Goal: Transaction & Acquisition: Download file/media

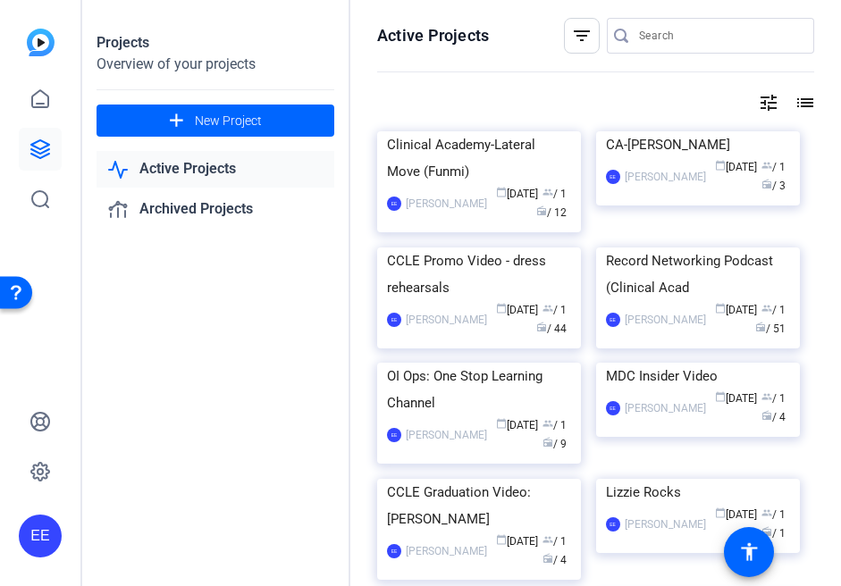
click at [653, 39] on input "Search" at bounding box center [719, 35] width 161 height 21
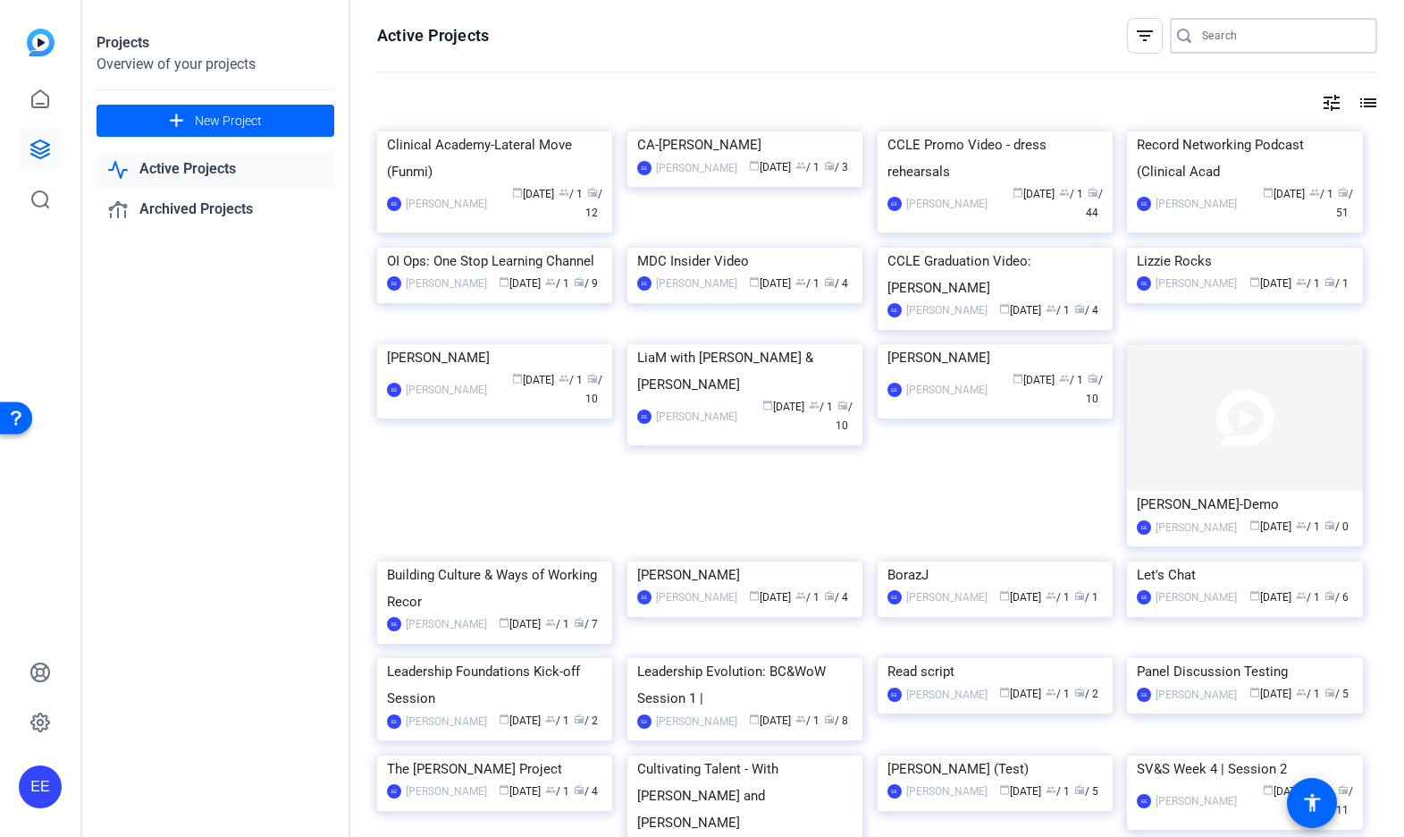
paste input "eah I do"
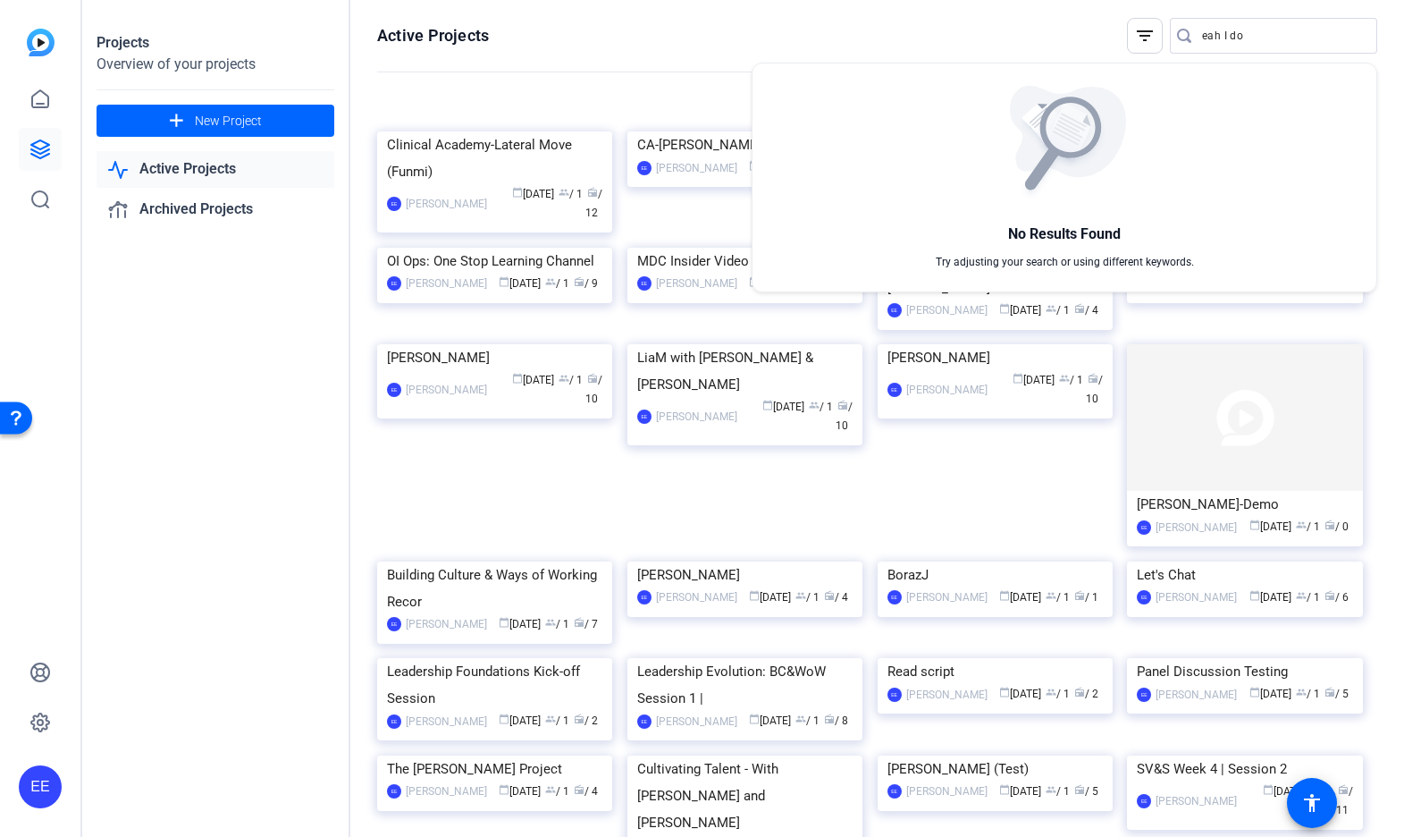
click at [840, 35] on div at bounding box center [702, 418] width 1404 height 837
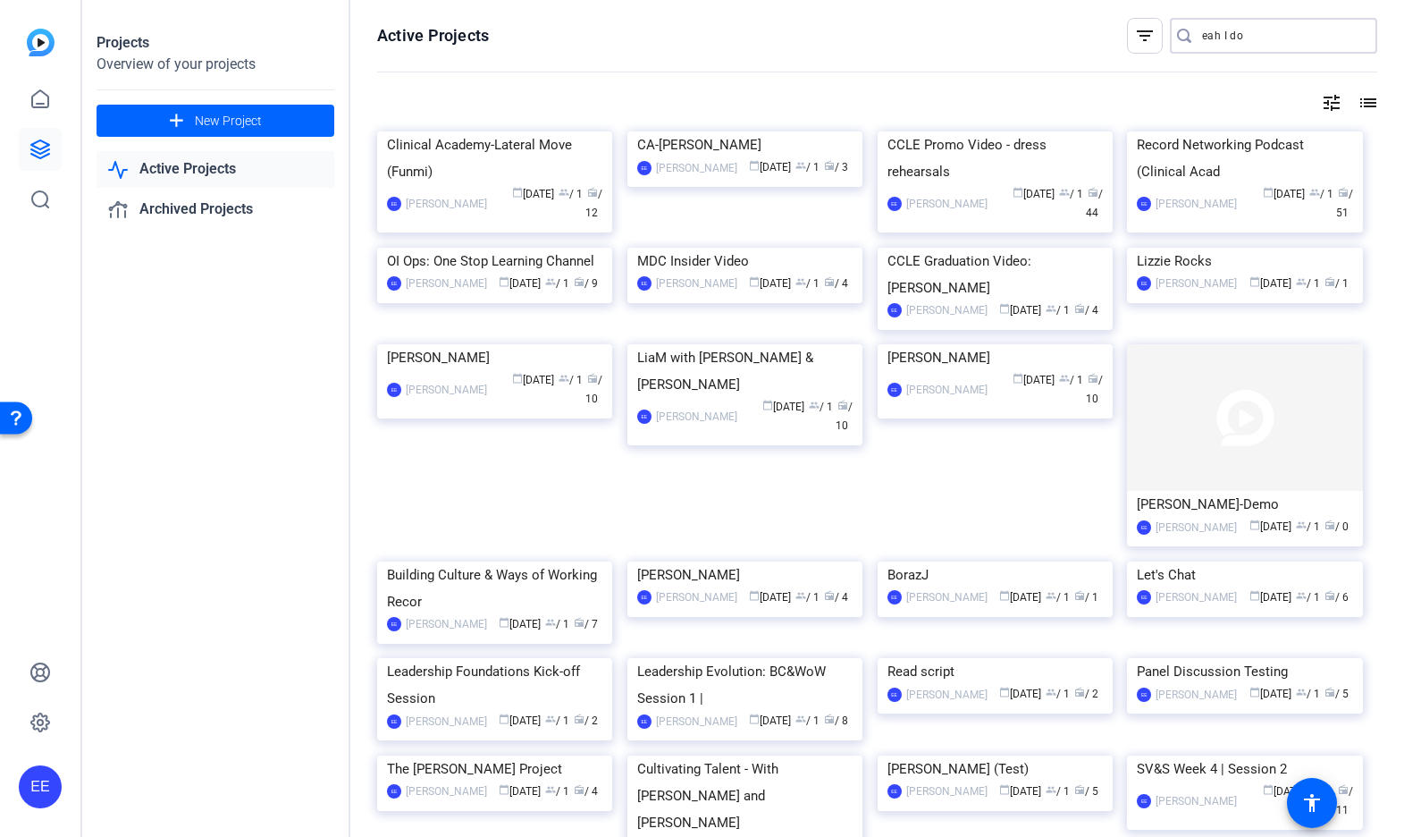
click at [840, 38] on input "eah I do" at bounding box center [1282, 35] width 161 height 21
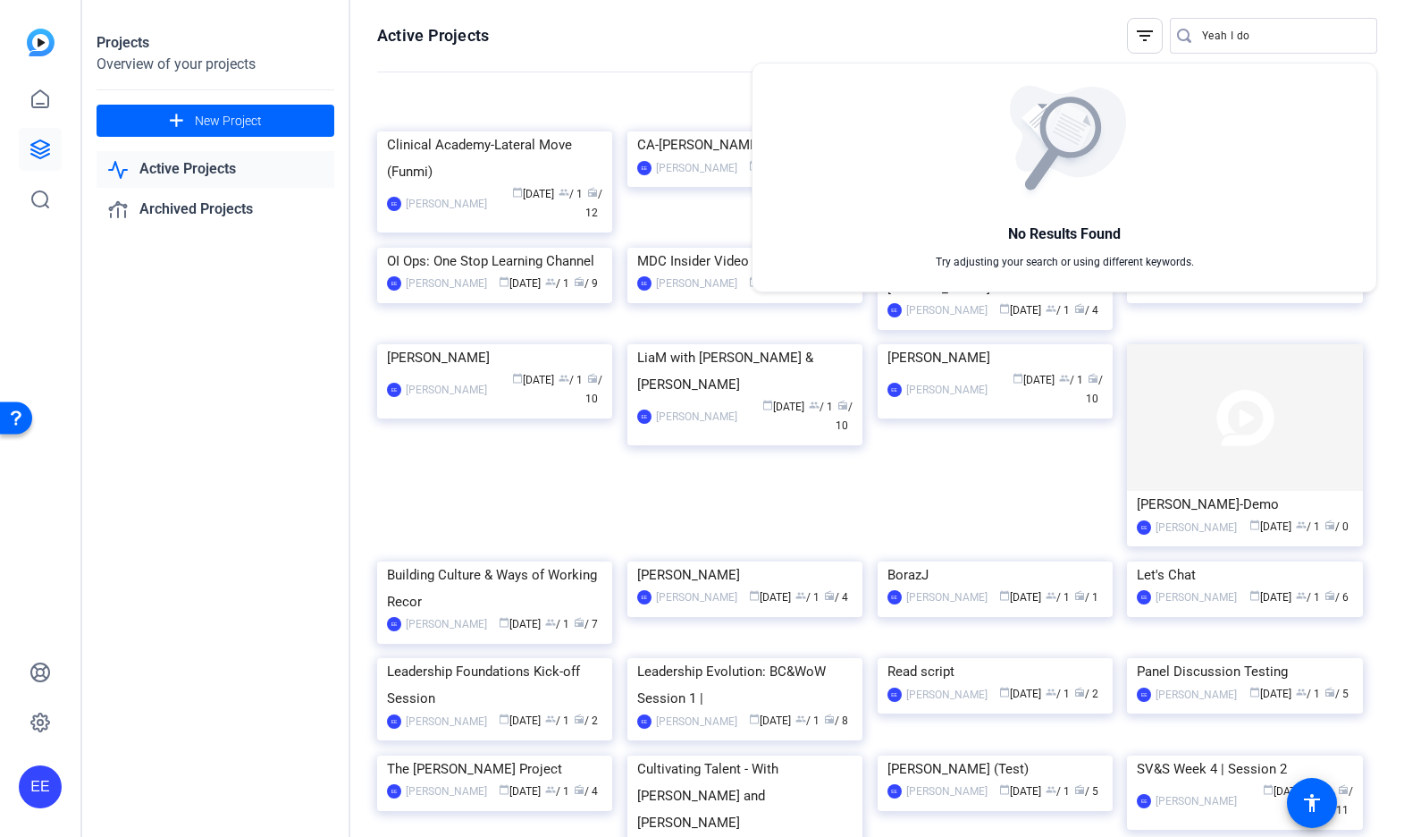
click at [840, 43] on div at bounding box center [702, 418] width 1404 height 837
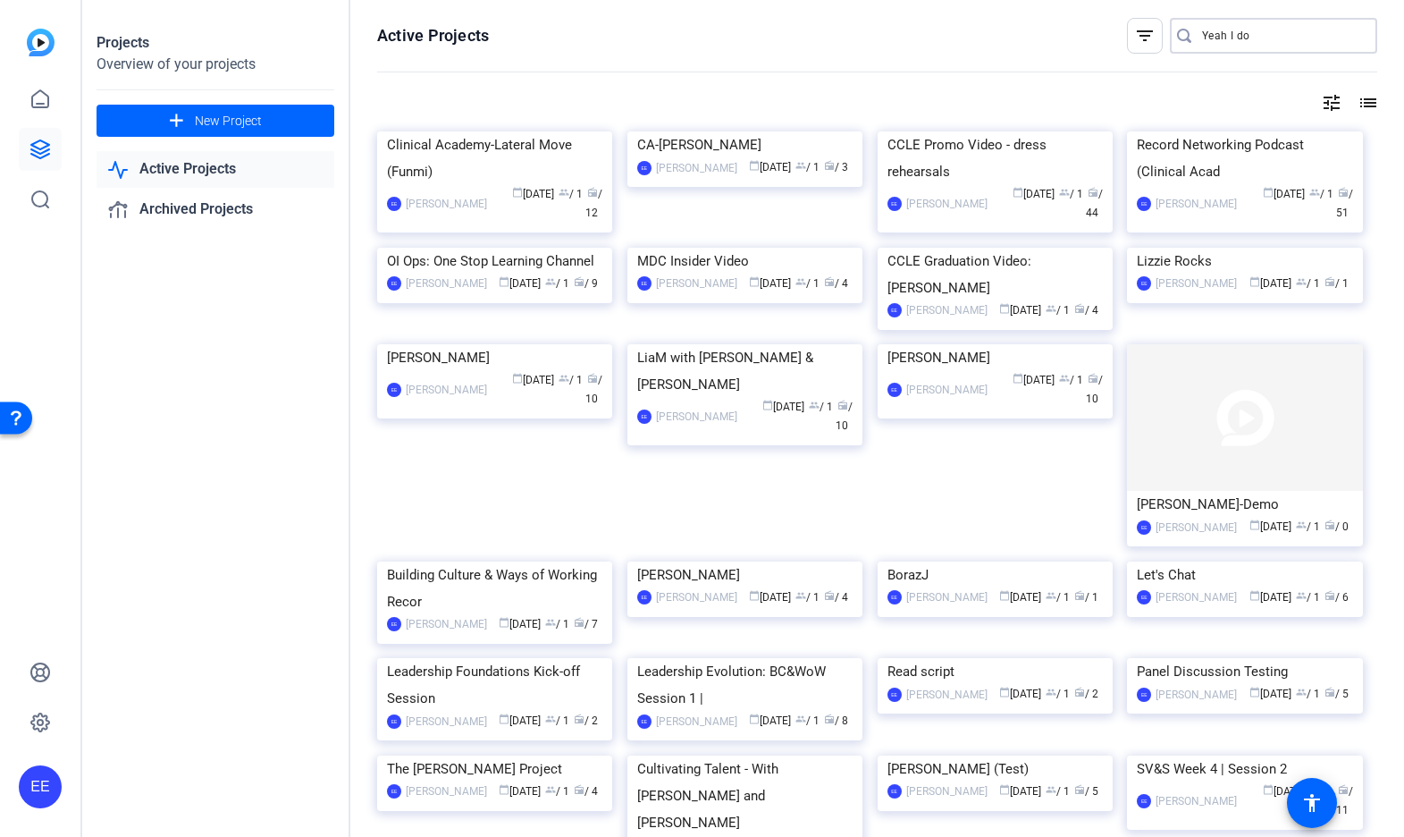
click at [840, 38] on input "Yeah I do" at bounding box center [1282, 35] width 161 height 21
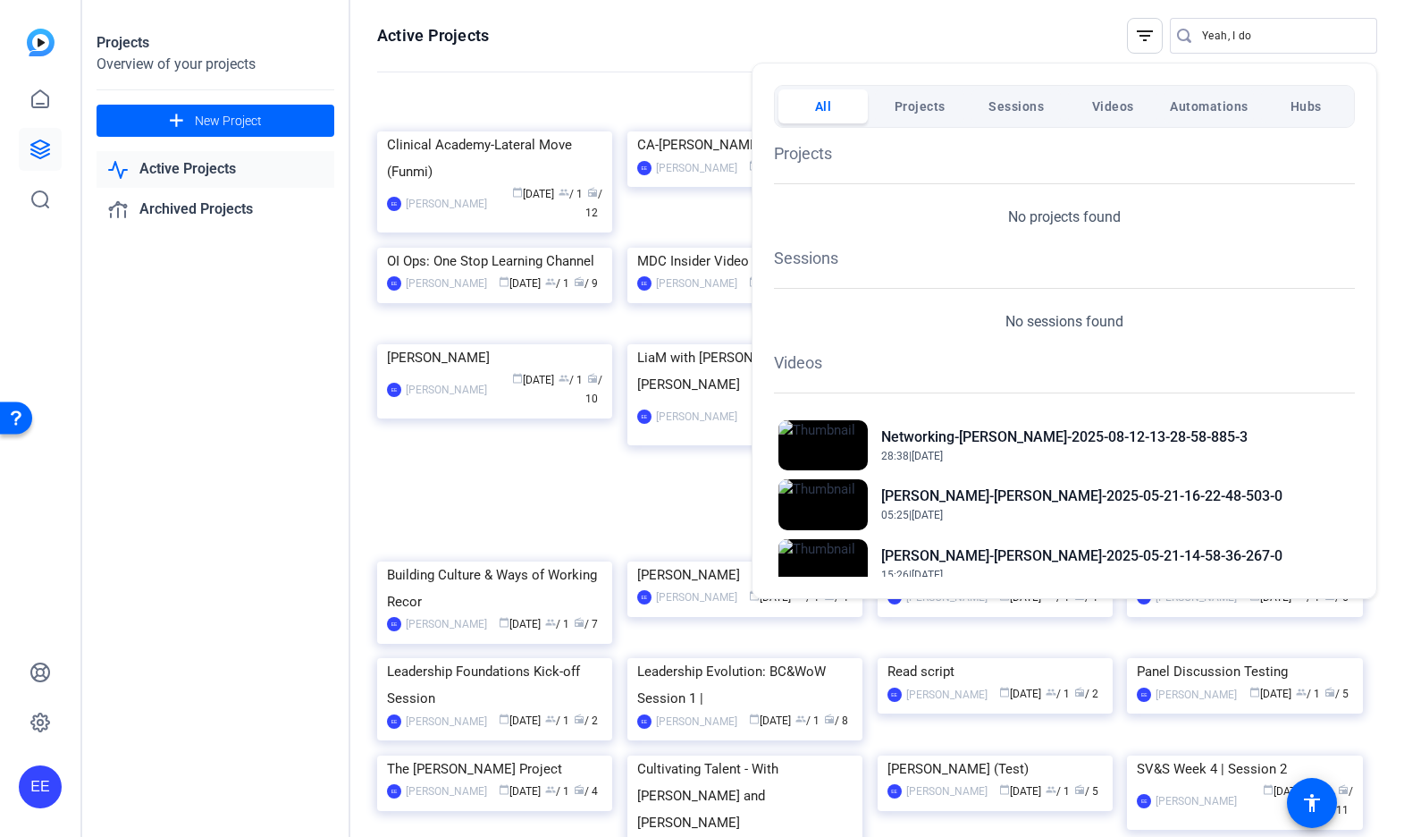
click at [840, 38] on div at bounding box center [702, 418] width 1404 height 837
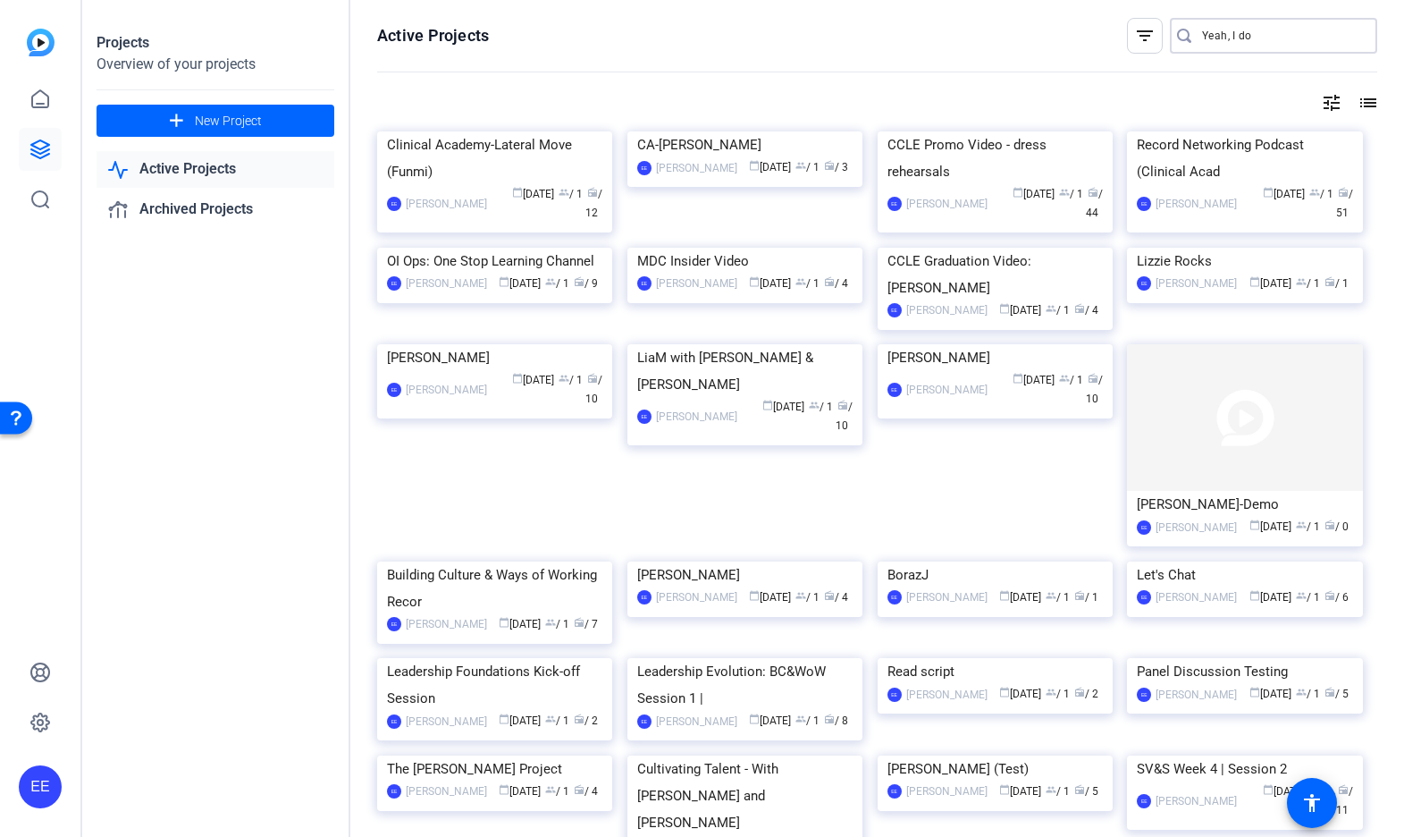
click at [840, 38] on input "Yeah, I do" at bounding box center [1282, 35] width 161 height 21
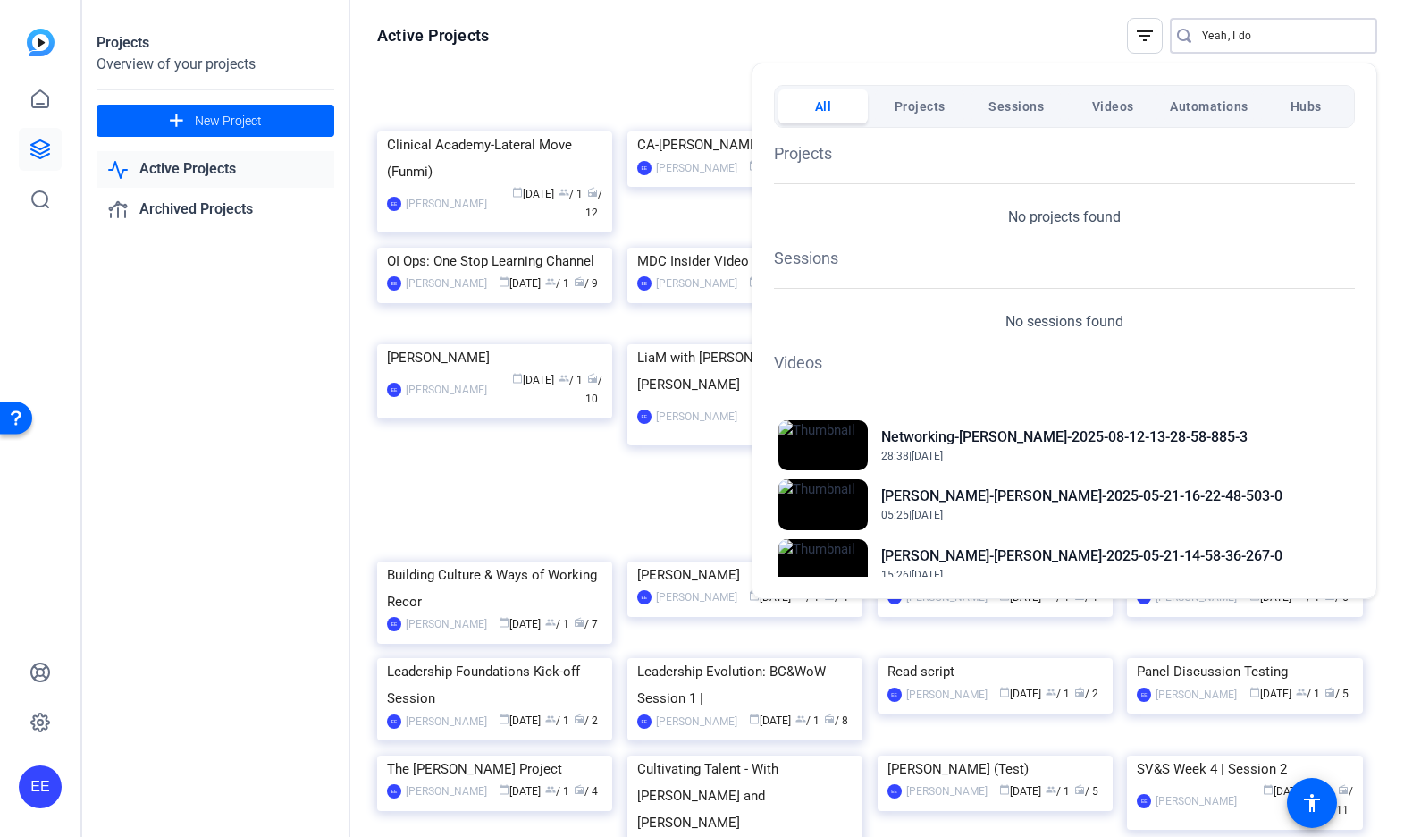
click at [635, 64] on div at bounding box center [702, 418] width 1404 height 837
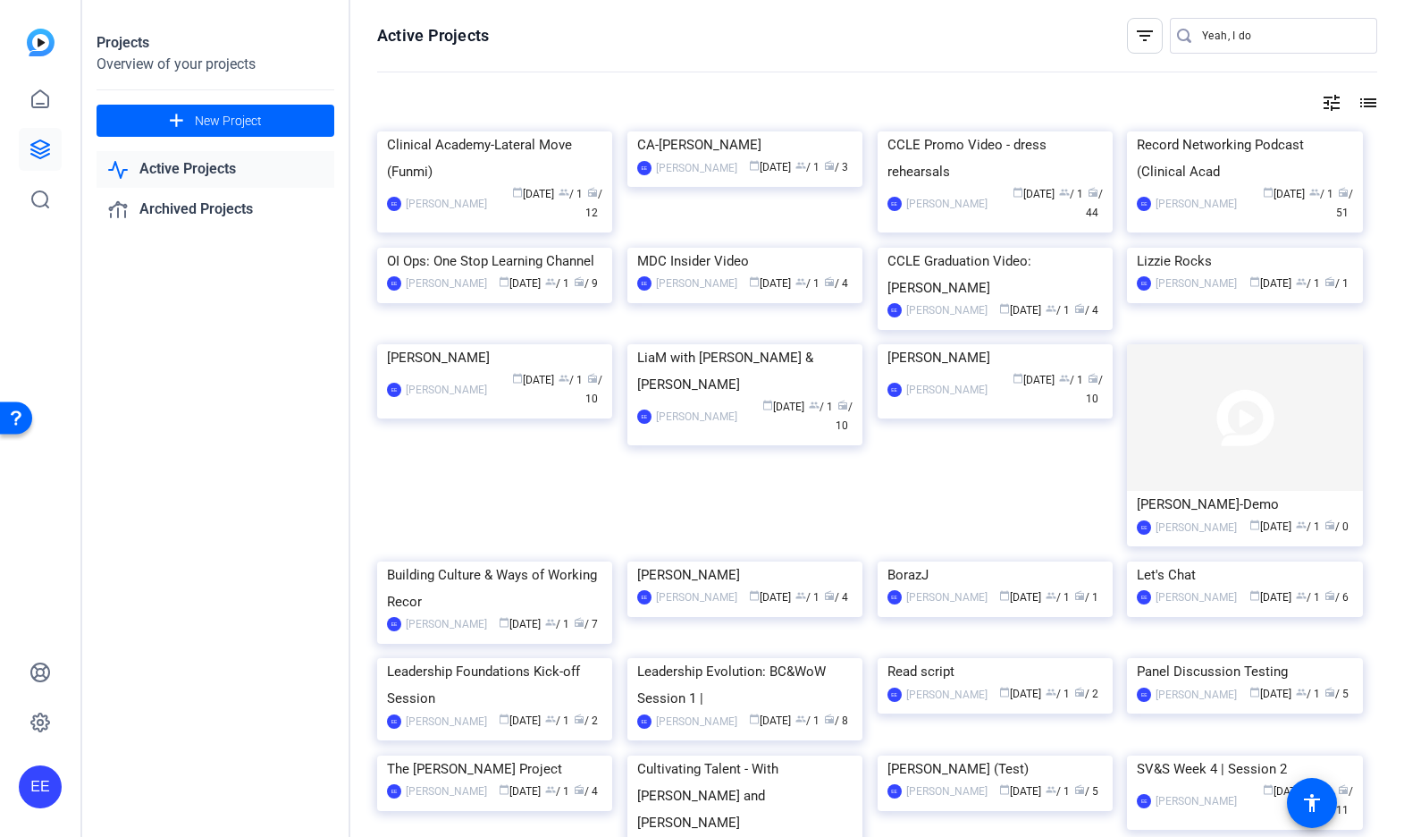
click at [230, 172] on link "Active Projects" at bounding box center [216, 169] width 238 height 37
click at [36, 155] on icon at bounding box center [39, 149] width 21 height 21
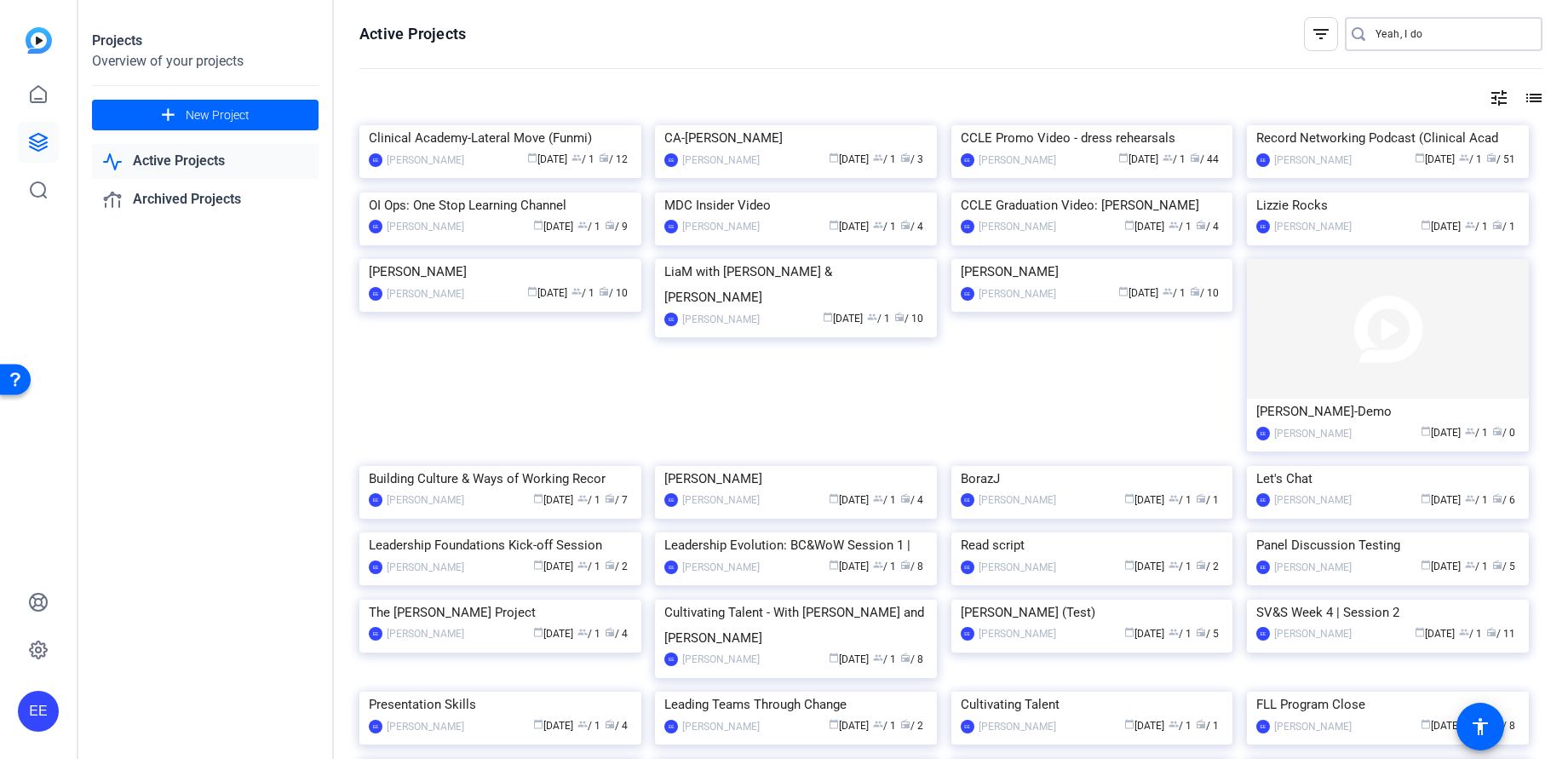
click at [801, 40] on input "Yeah, I do" at bounding box center [1452, 33] width 153 height 20
drag, startPoint x: 1403, startPoint y: 36, endPoint x: 1284, endPoint y: 24, distance: 119.6
click at [801, 24] on openreel-page-title "Active Projects filter_list Yeah, I do" at bounding box center [950, 34] width 1183 height 34
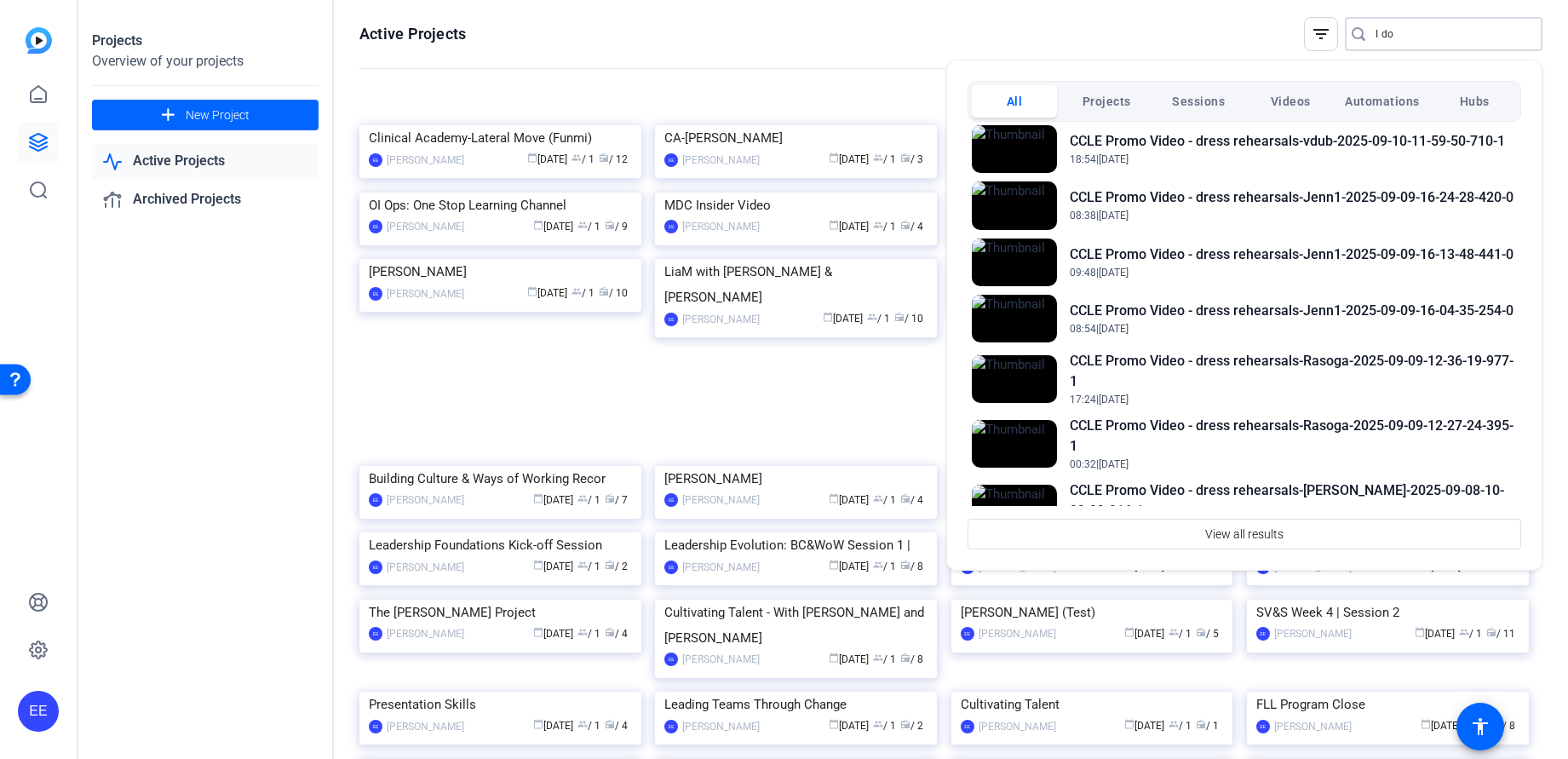
scroll to position [487, 0]
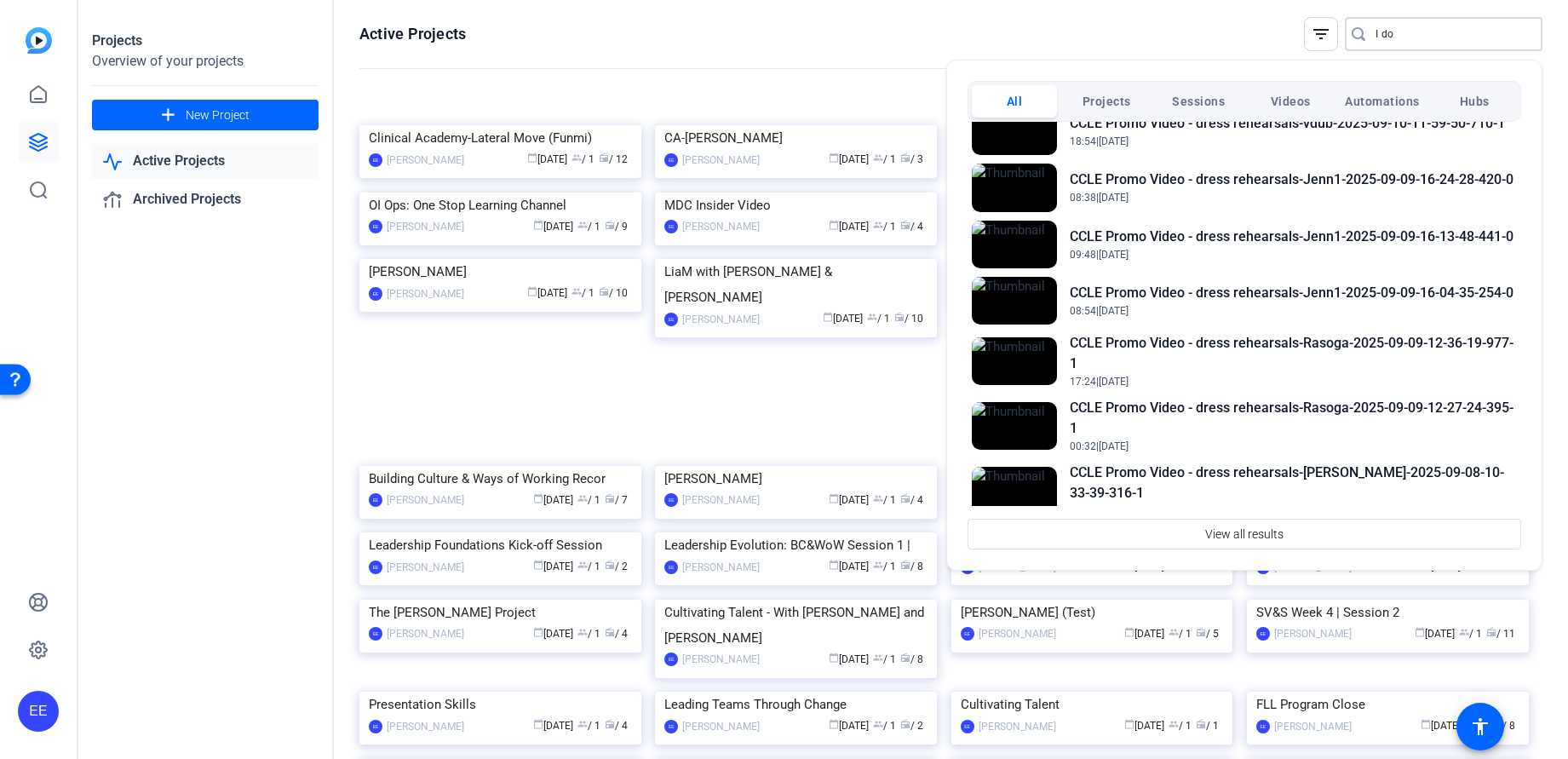
type input "I do"
click at [137, 340] on div at bounding box center [784, 380] width 1568 height 759
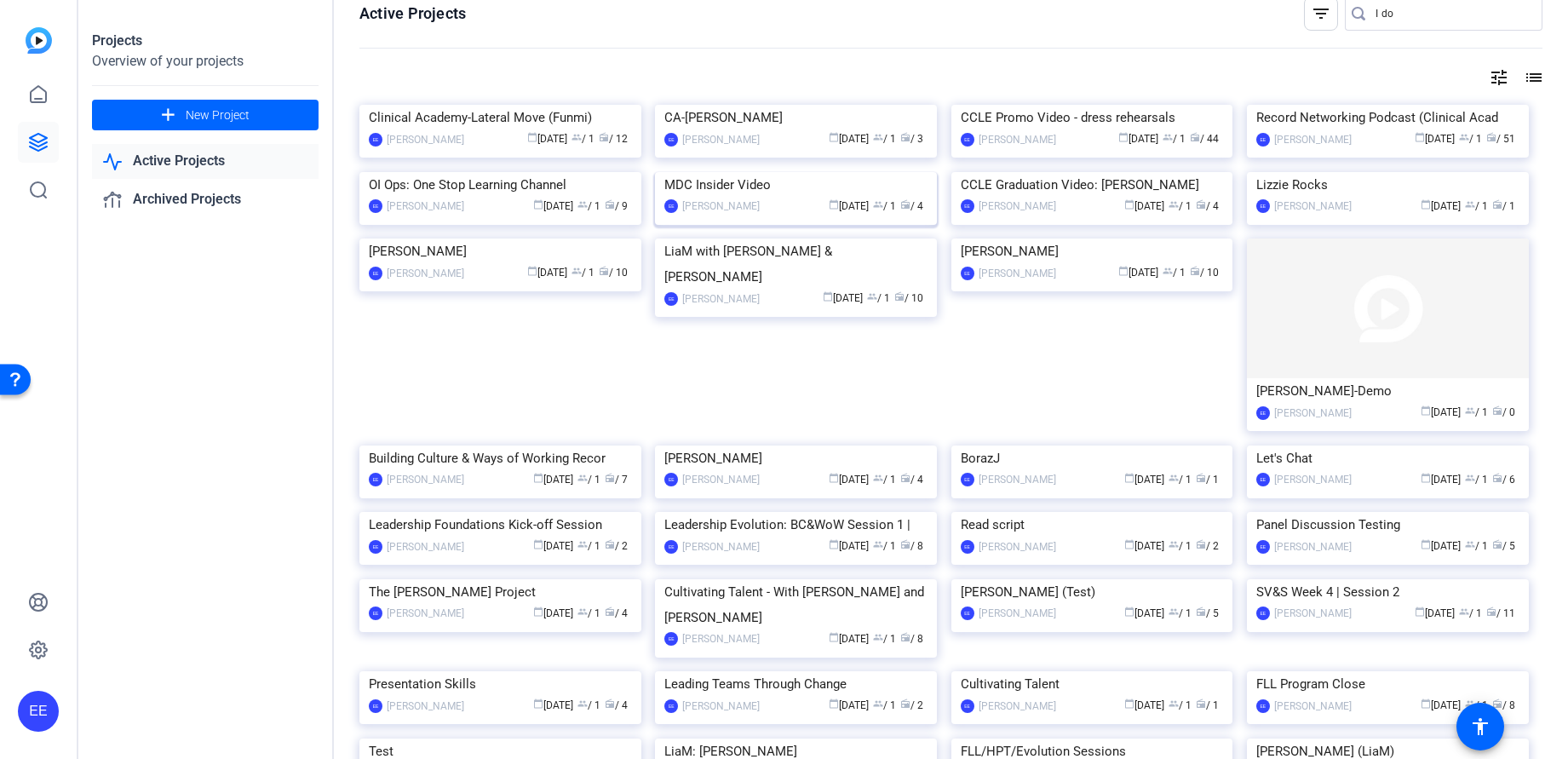
scroll to position [0, 0]
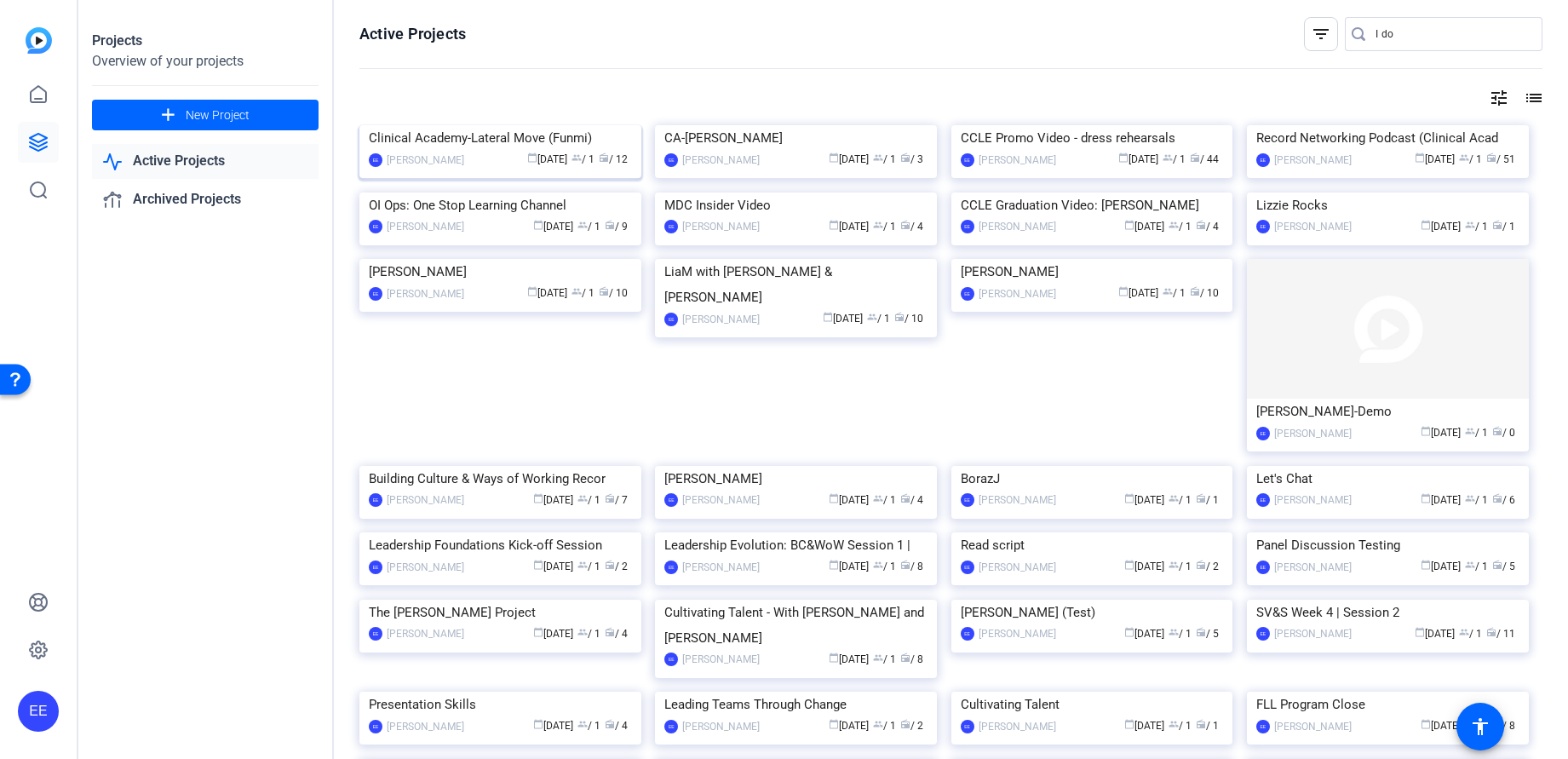
click at [543, 125] on img at bounding box center [500, 125] width 282 height 0
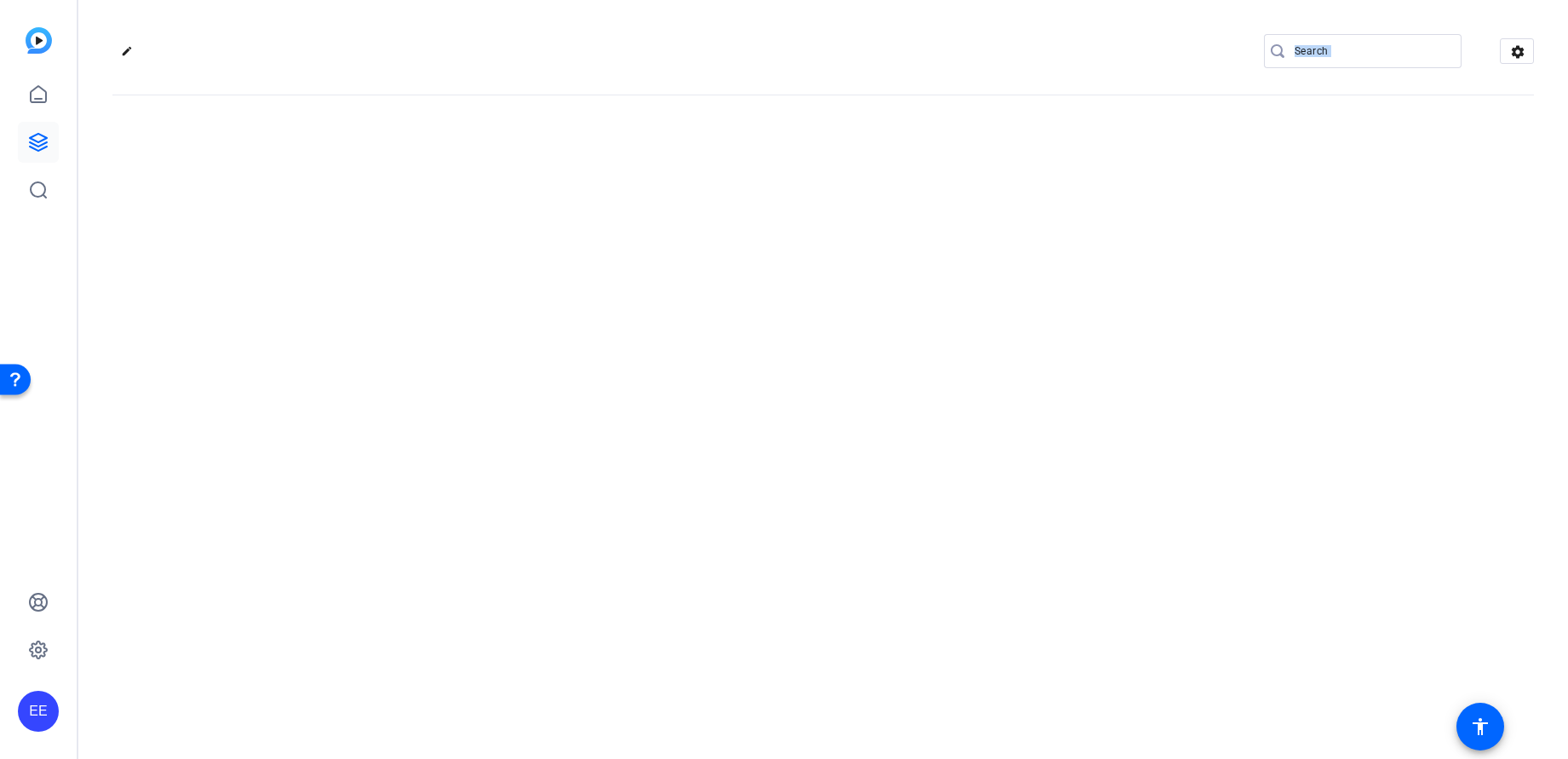
click at [543, 205] on div "edit settings" at bounding box center [823, 380] width 1490 height 759
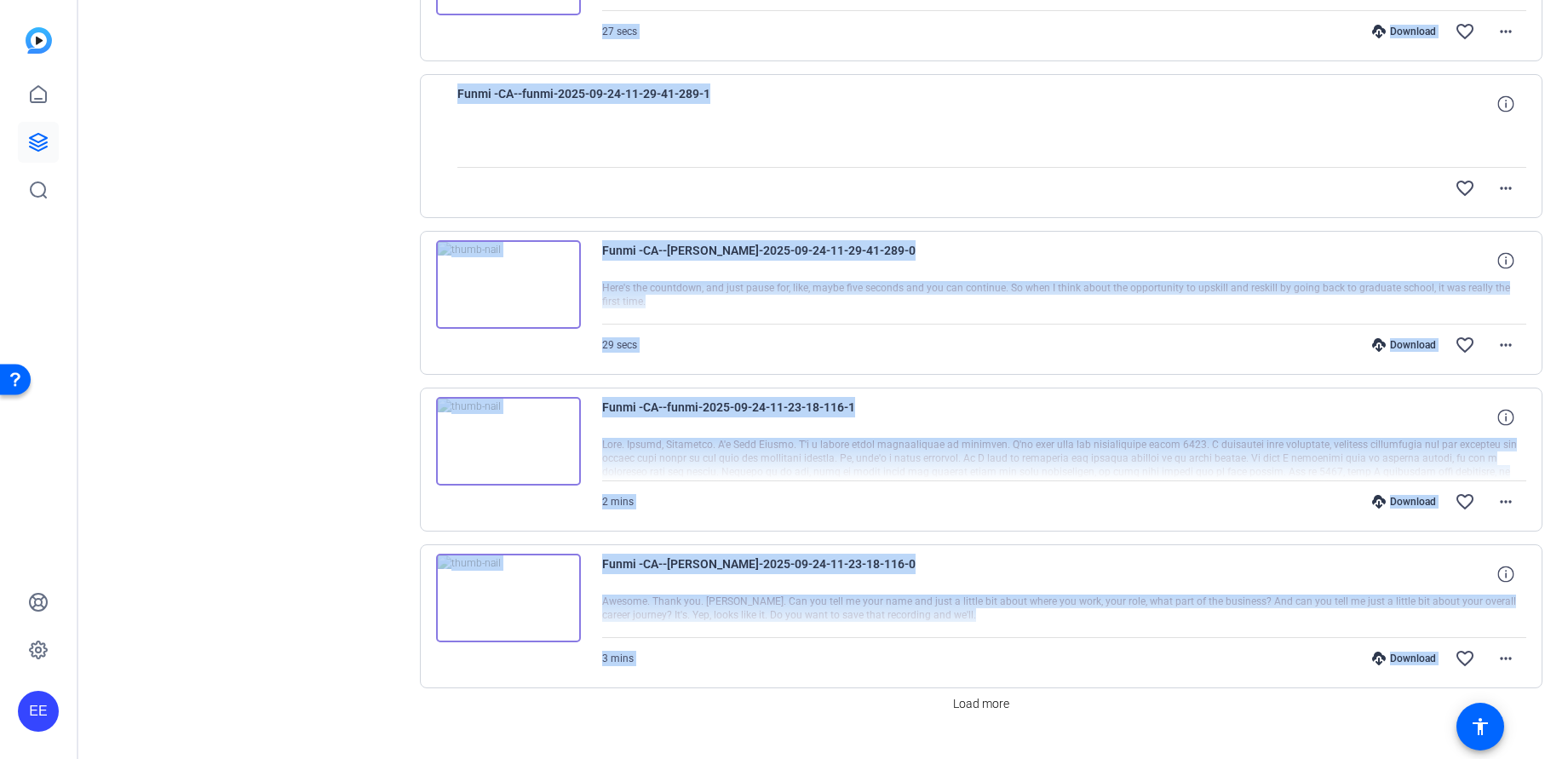
scroll to position [1126, 0]
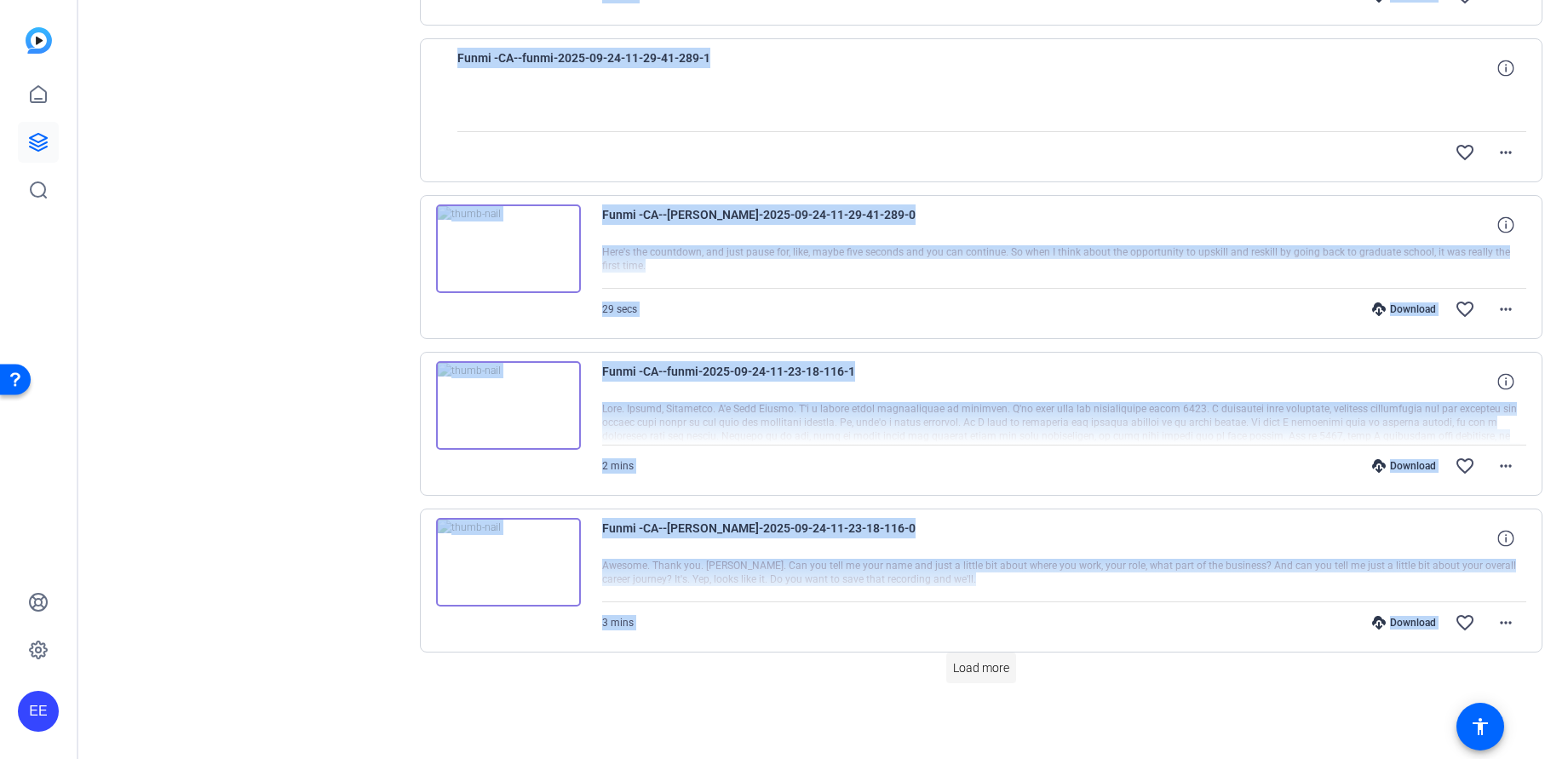
click at [801, 558] on span "Load more" at bounding box center [981, 668] width 56 height 18
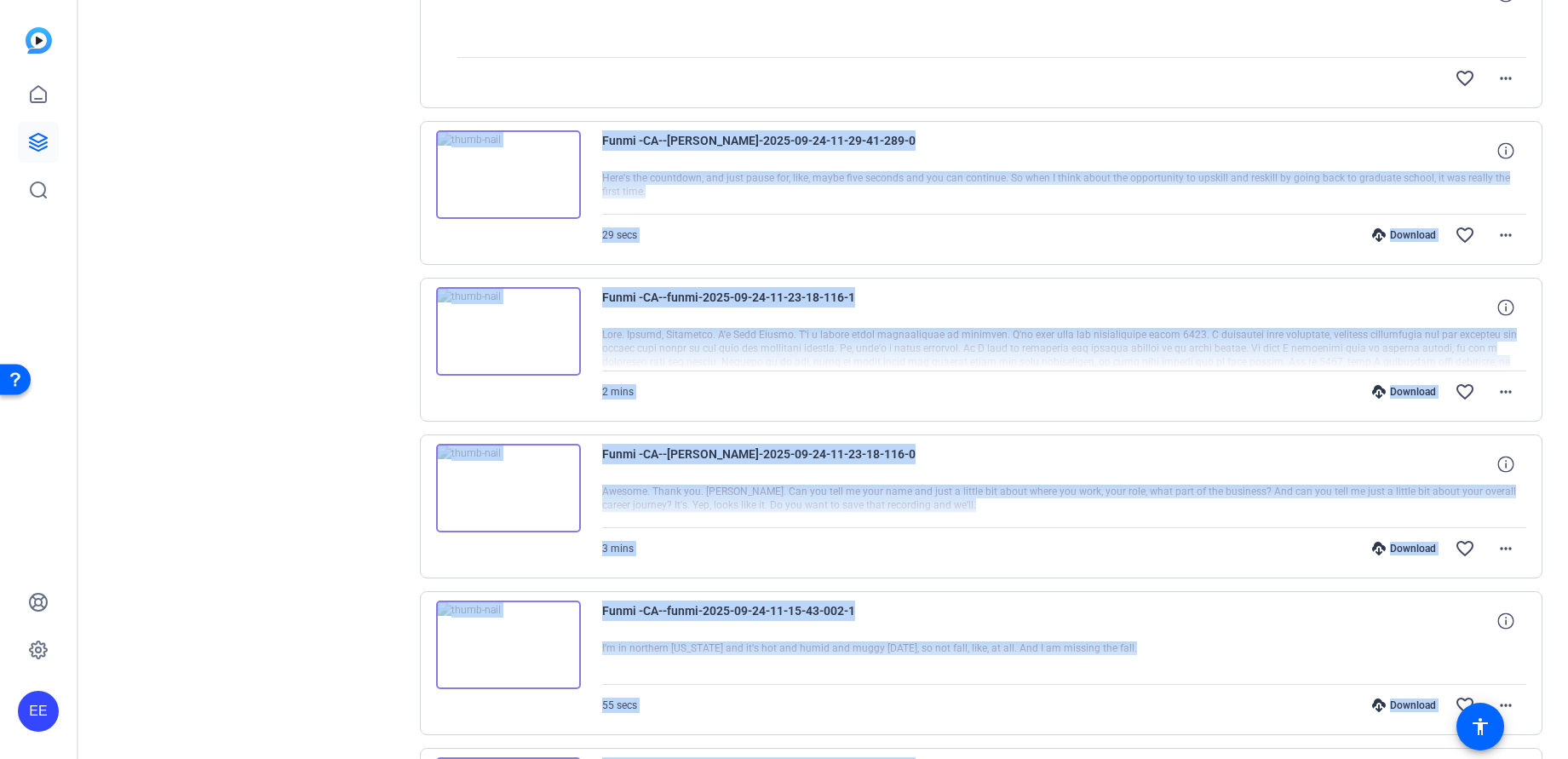
scroll to position [1408, 0]
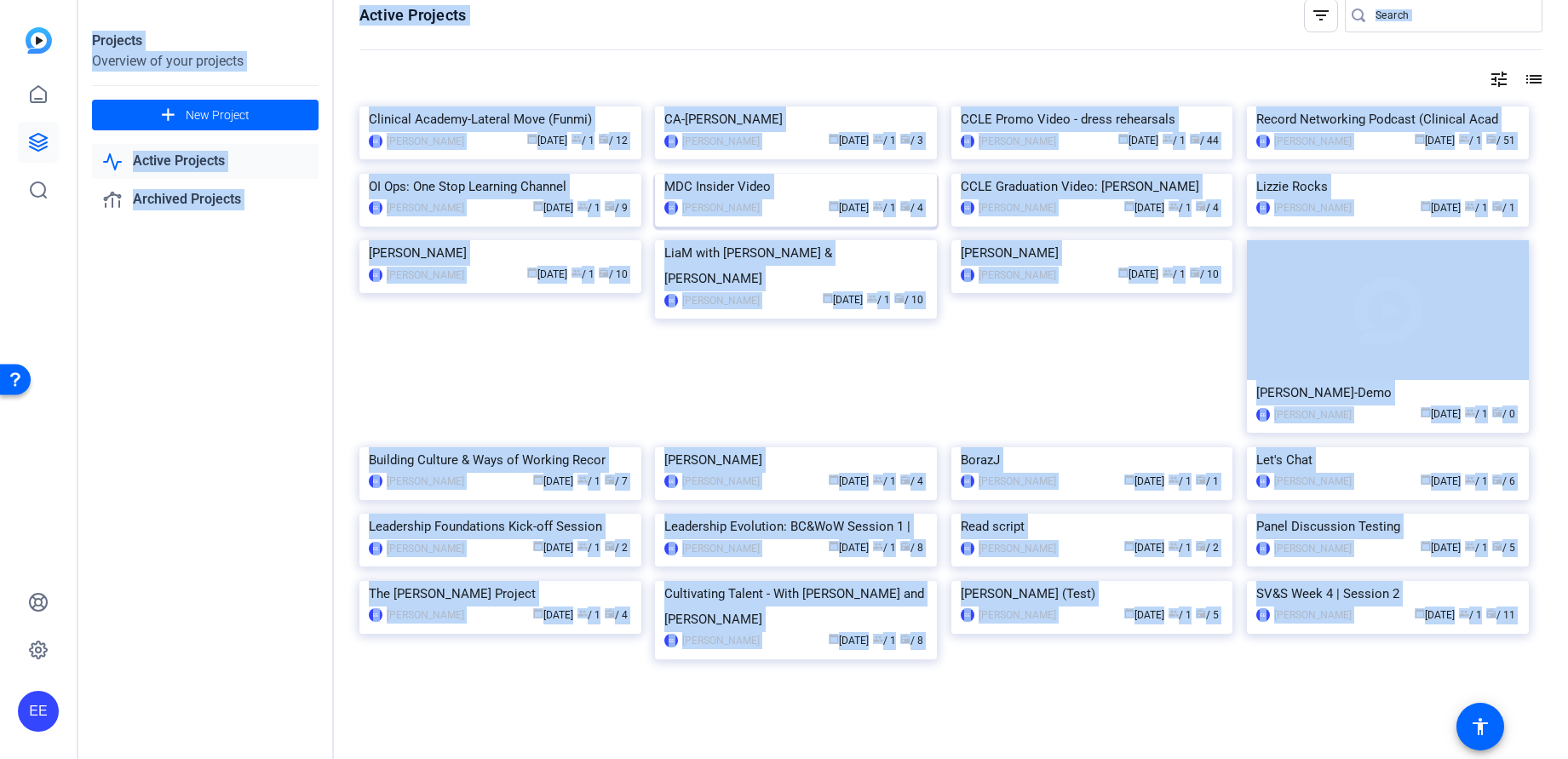
scroll to position [98, 0]
click at [245, 415] on div "Projects Overview of your projects add New Project Active Projects Archived Pro…" at bounding box center [206, 380] width 255 height 759
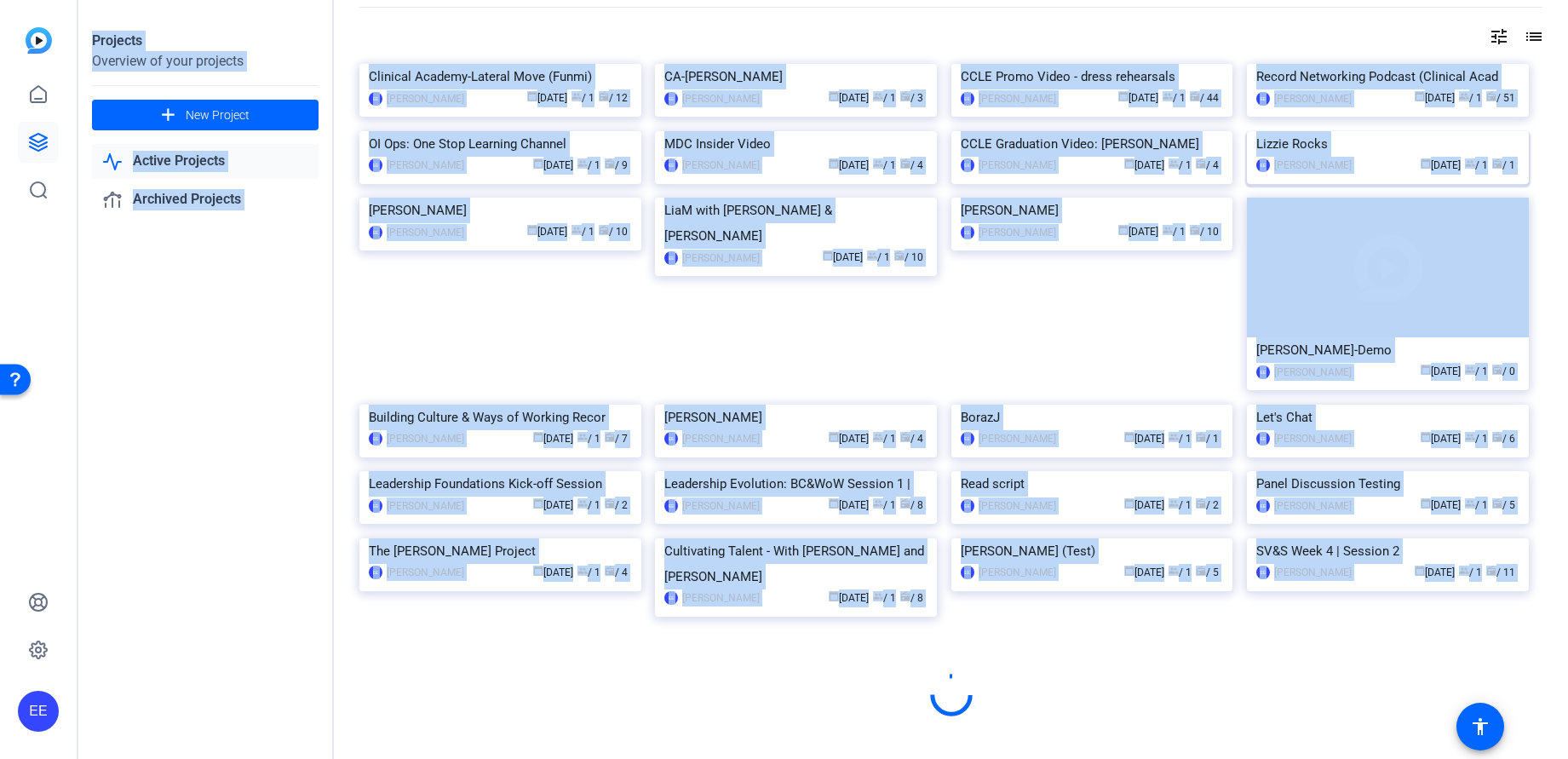
scroll to position [0, 0]
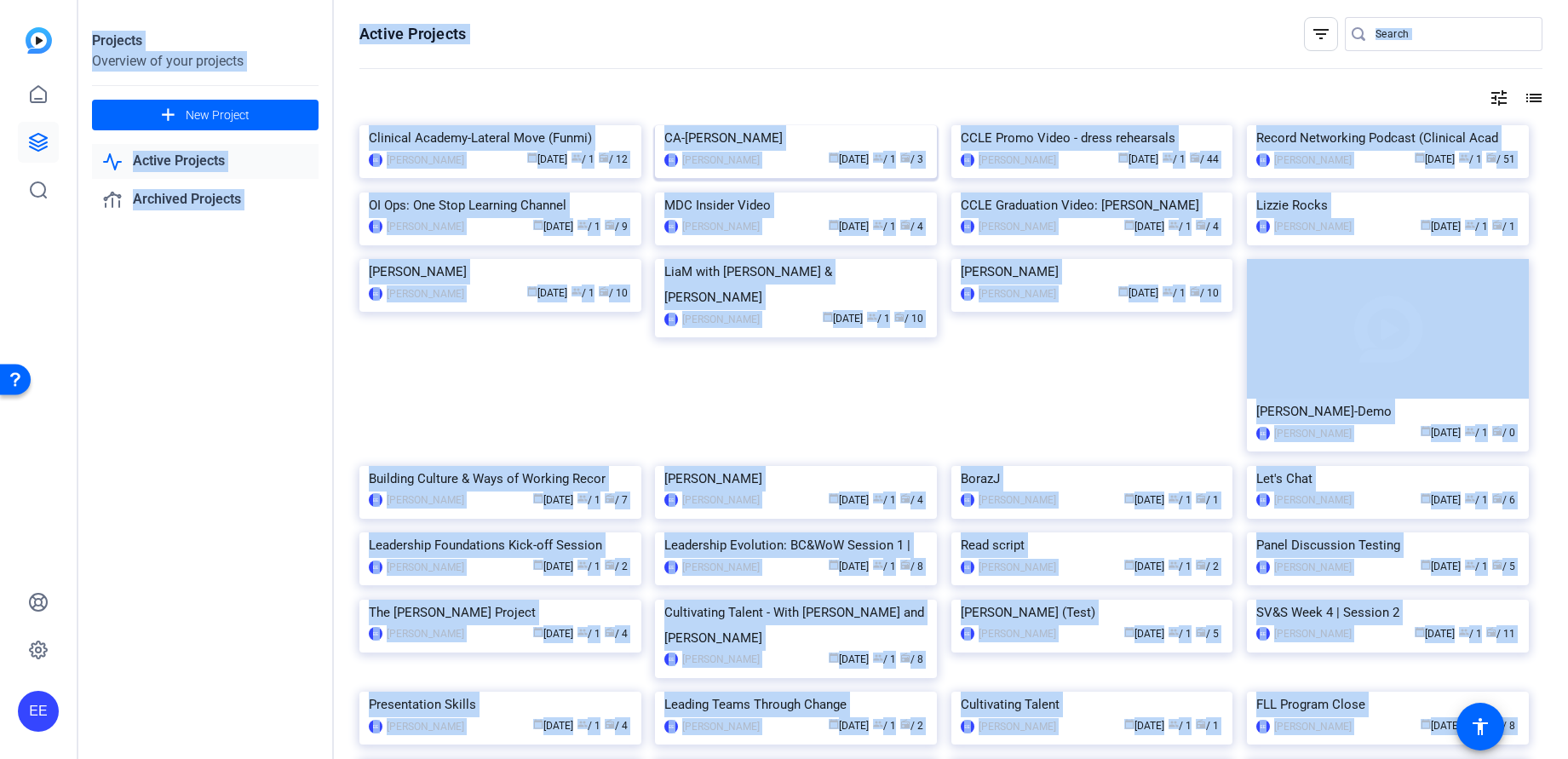
click at [784, 125] on img at bounding box center [796, 125] width 282 height 0
click at [801, 125] on img at bounding box center [1388, 125] width 282 height 0
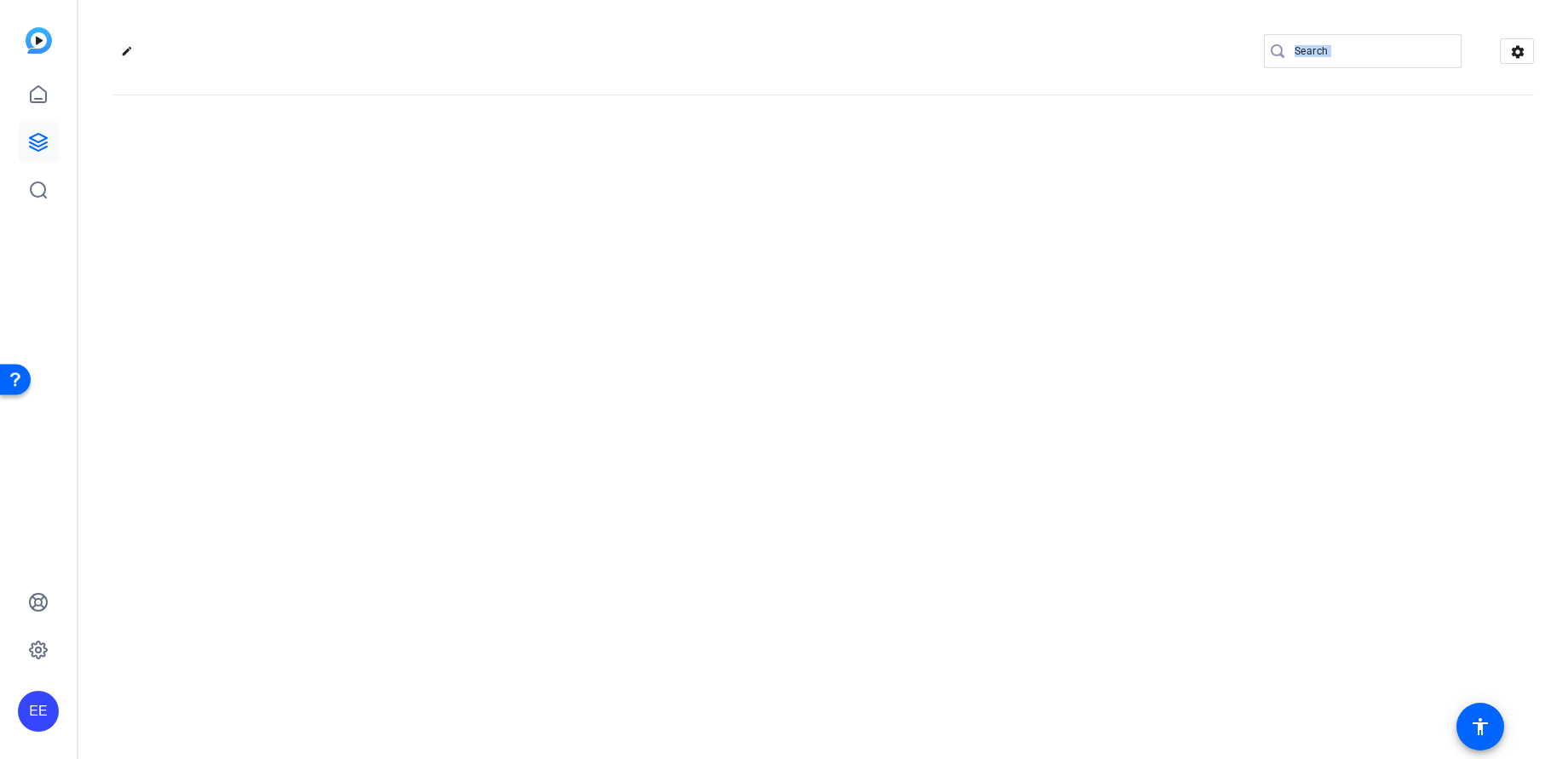
click at [801, 220] on div "edit settings" at bounding box center [823, 380] width 1490 height 759
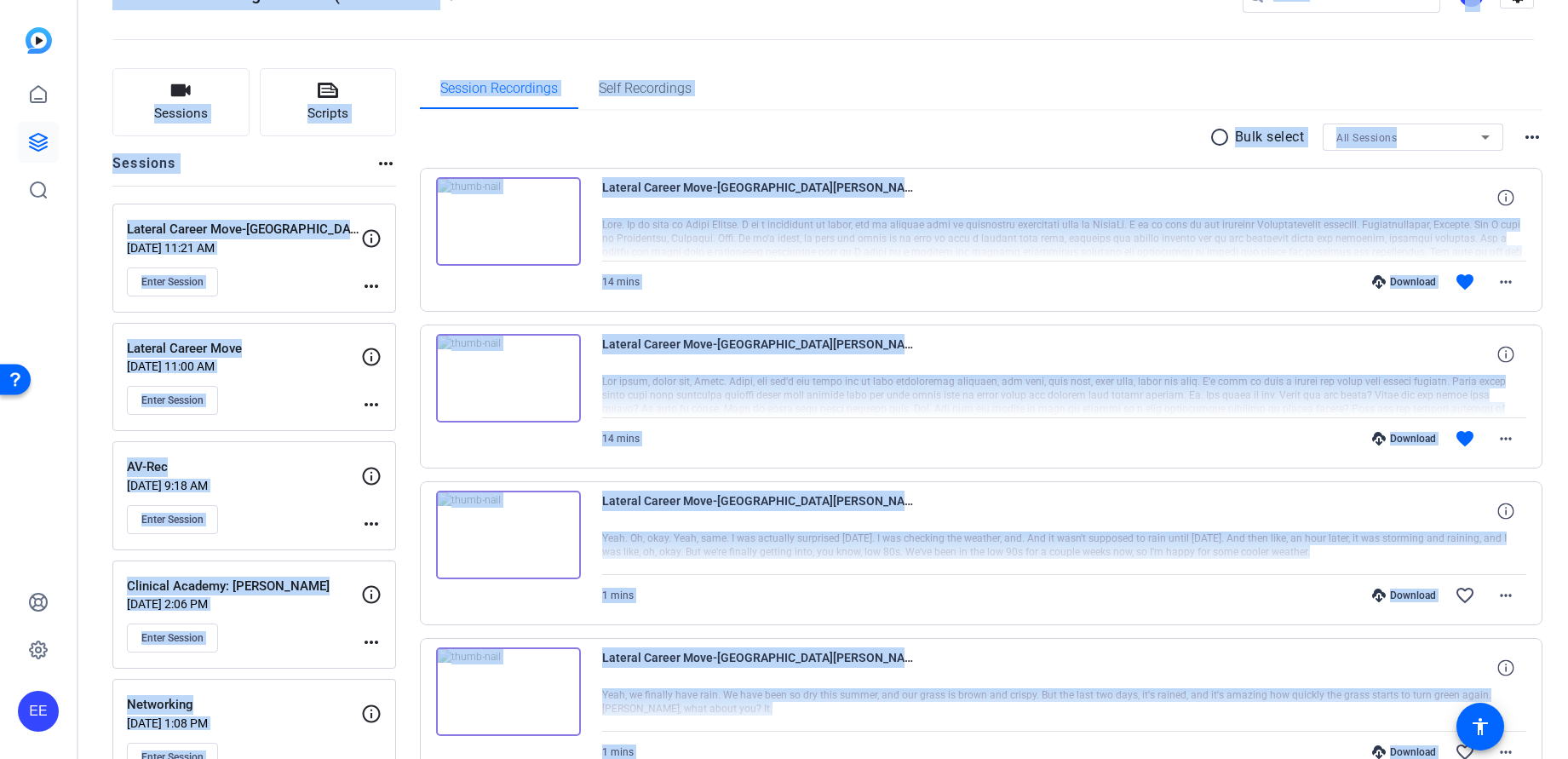
scroll to position [57, 0]
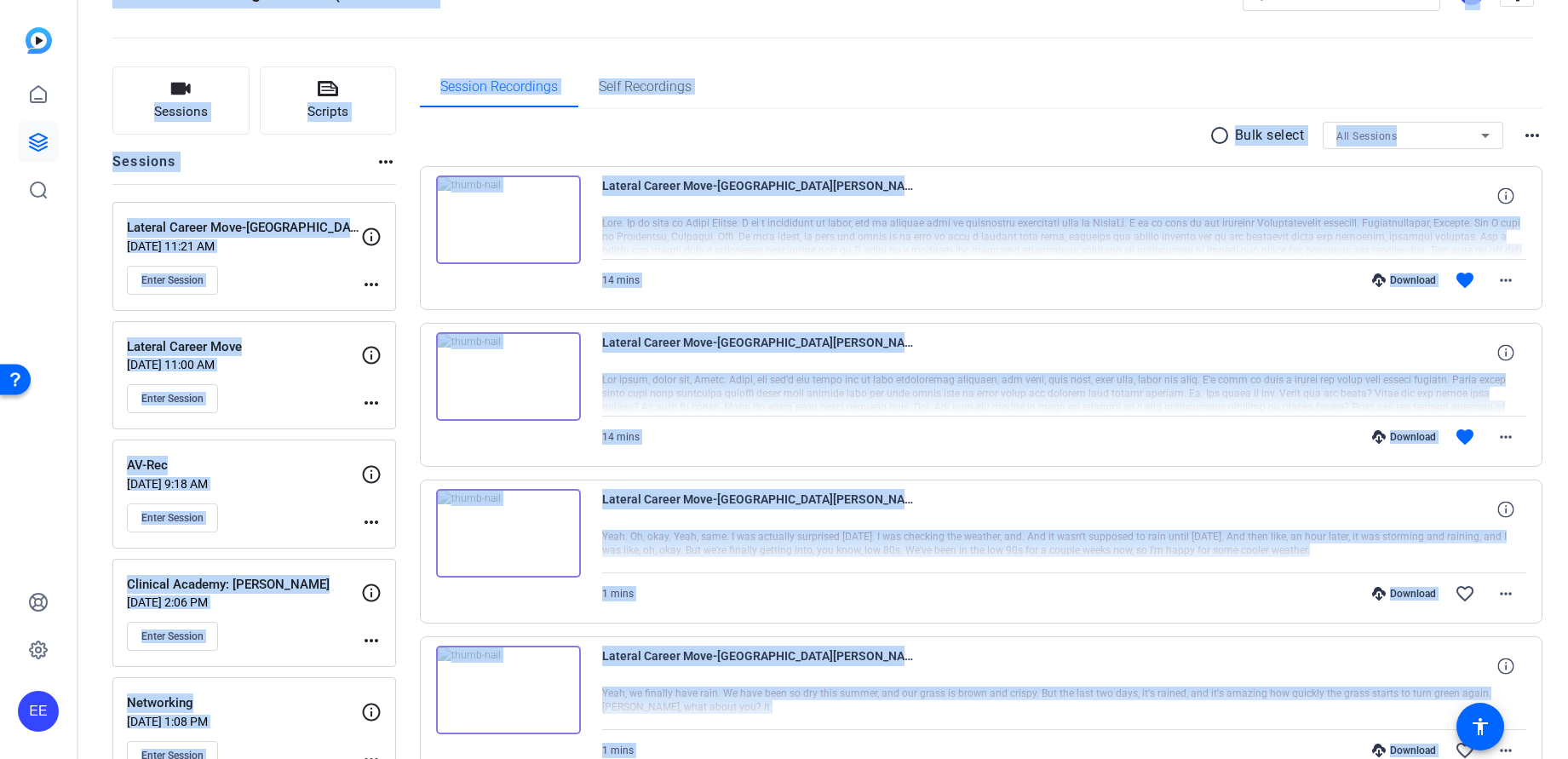
click at [801, 82] on div "Session Recordings Self Recordings" at bounding box center [982, 87] width 1124 height 41
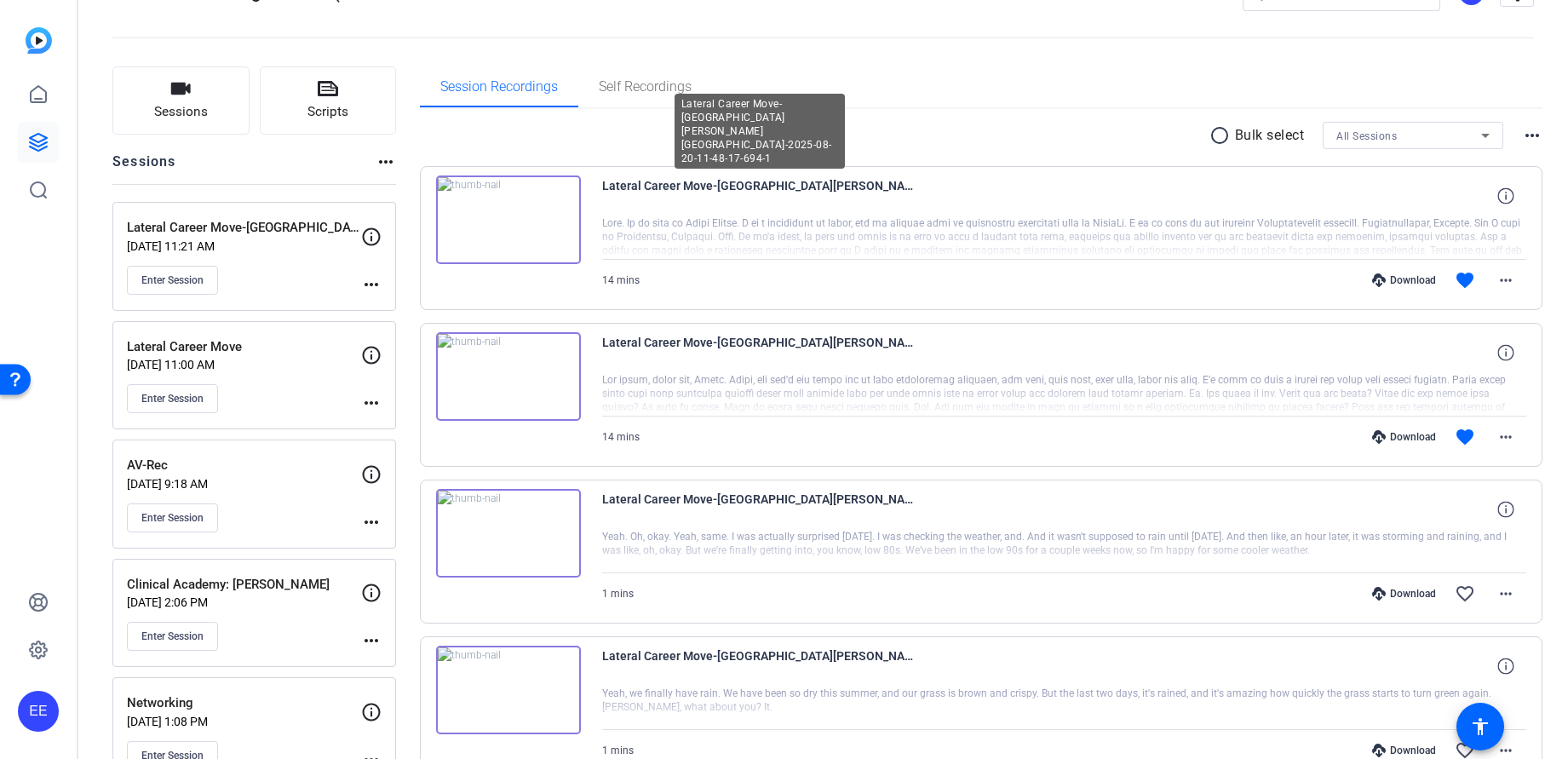
click at [651, 202] on span "Lateral Career Move-[GEOGRAPHIC_DATA][PERSON_NAME][GEOGRAPHIC_DATA]-2025-08-20-…" at bounding box center [760, 195] width 316 height 41
click at [285, 245] on p "[DATE] 11:21 AM" at bounding box center [244, 246] width 234 height 13
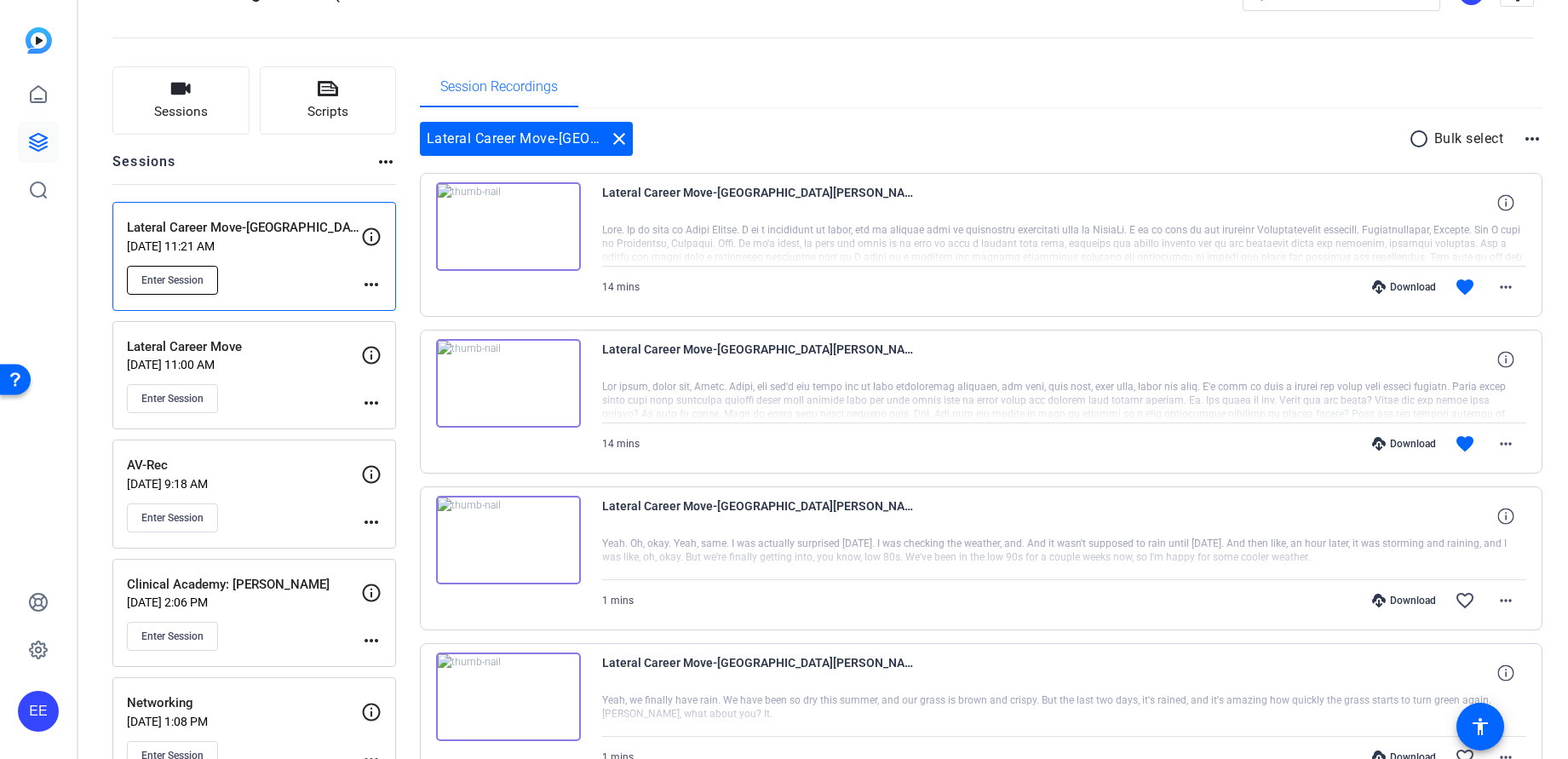
click at [204, 285] on span "Enter Session" at bounding box center [172, 280] width 62 height 13
click at [371, 287] on mat-icon "more_horiz" at bounding box center [371, 284] width 20 height 20
click at [371, 239] on div at bounding box center [784, 380] width 1568 height 759
click at [366, 237] on icon at bounding box center [371, 236] width 20 height 20
click at [368, 237] on icon at bounding box center [371, 236] width 20 height 20
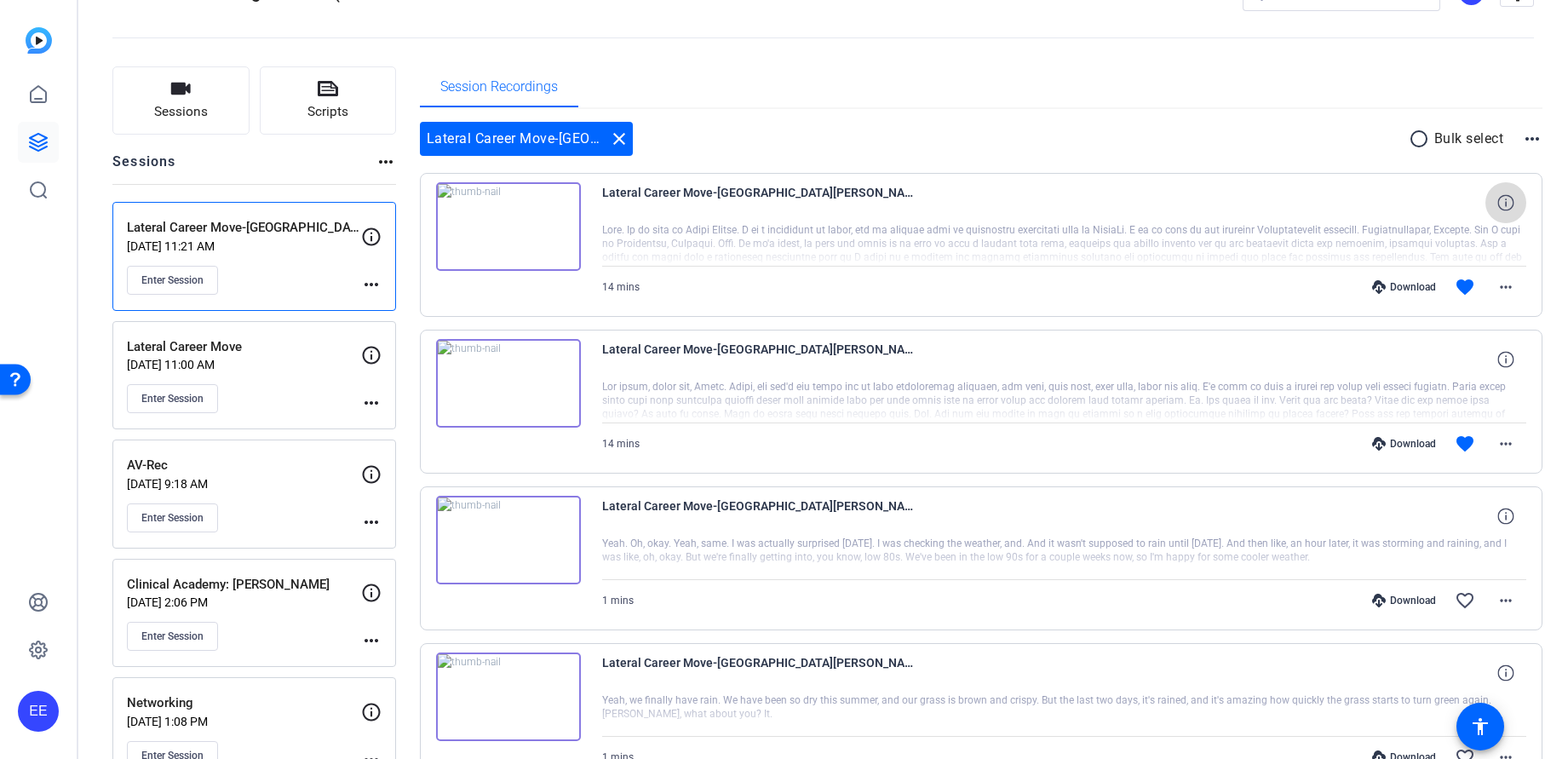
click at [801, 205] on icon at bounding box center [1505, 202] width 16 height 16
click at [644, 238] on div at bounding box center [1065, 244] width 926 height 43
click at [551, 237] on img at bounding box center [509, 226] width 145 height 89
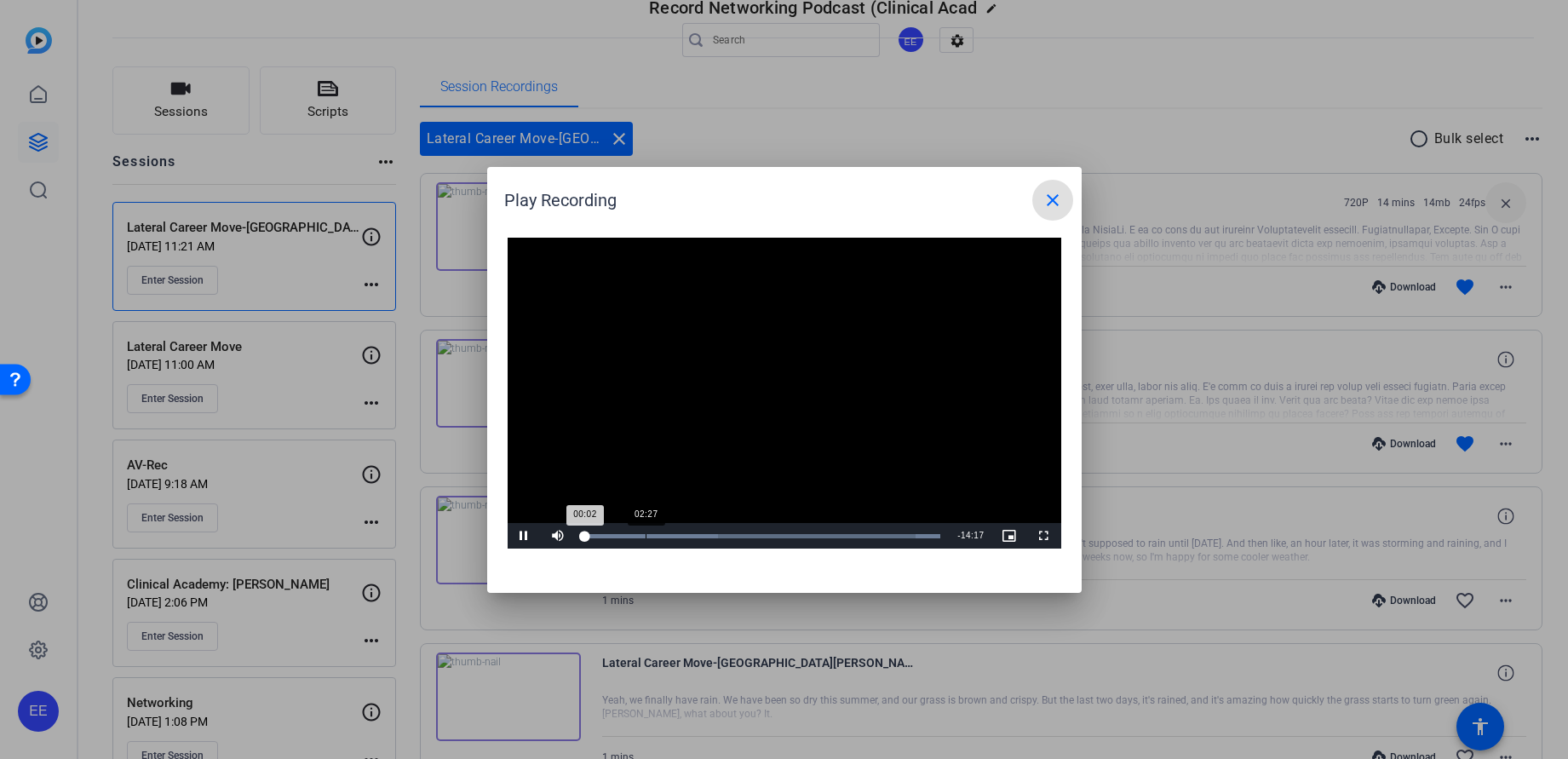
click at [645, 529] on div "Loaded : 100.00% 02:27 00:02" at bounding box center [763, 536] width 374 height 26
click at [627, 537] on div "Loaded : 100.00% 01:44 01:44" at bounding box center [763, 536] width 356 height 4
click at [801, 206] on mat-icon "close" at bounding box center [1052, 199] width 20 height 20
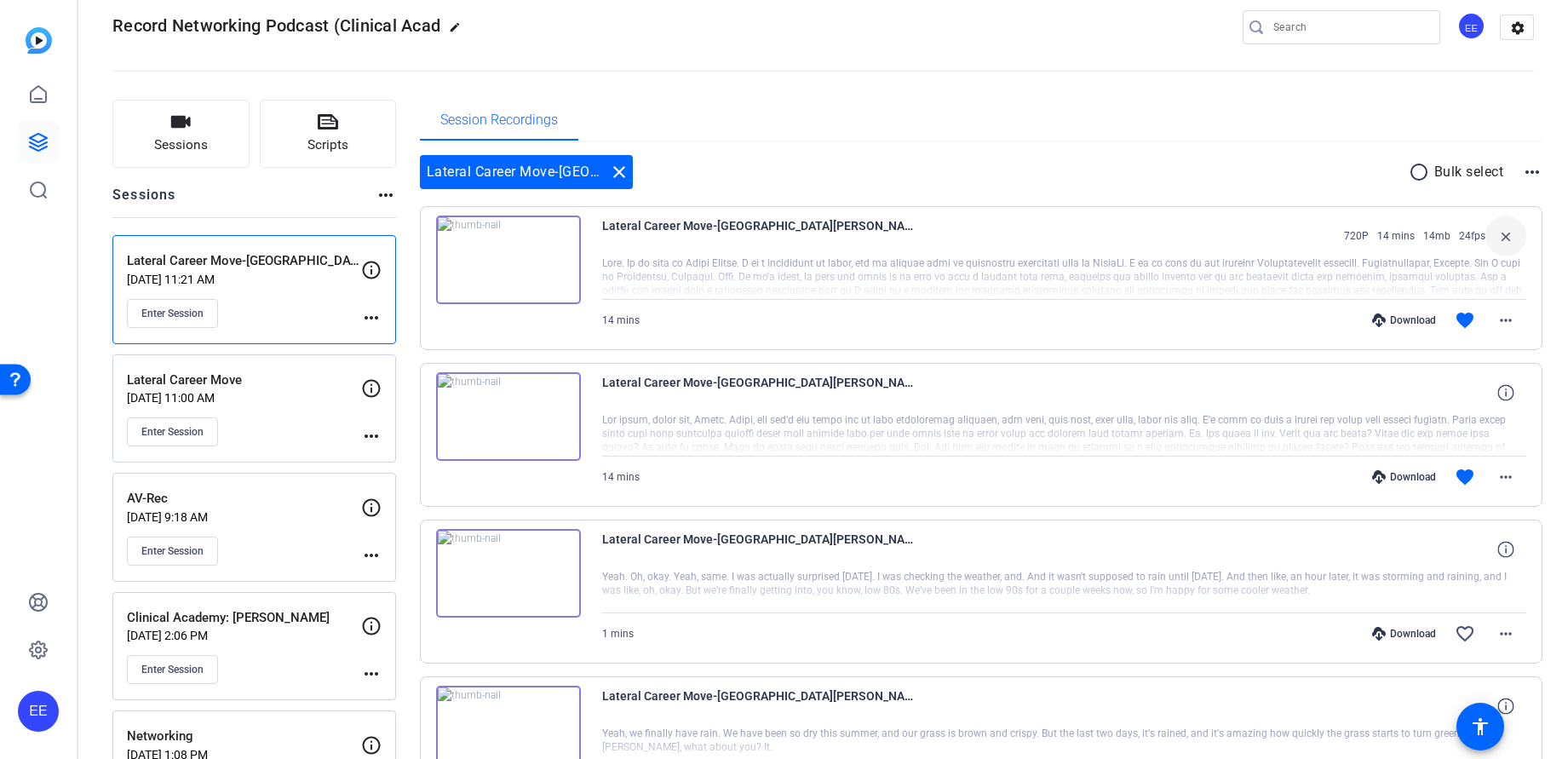
scroll to position [0, 0]
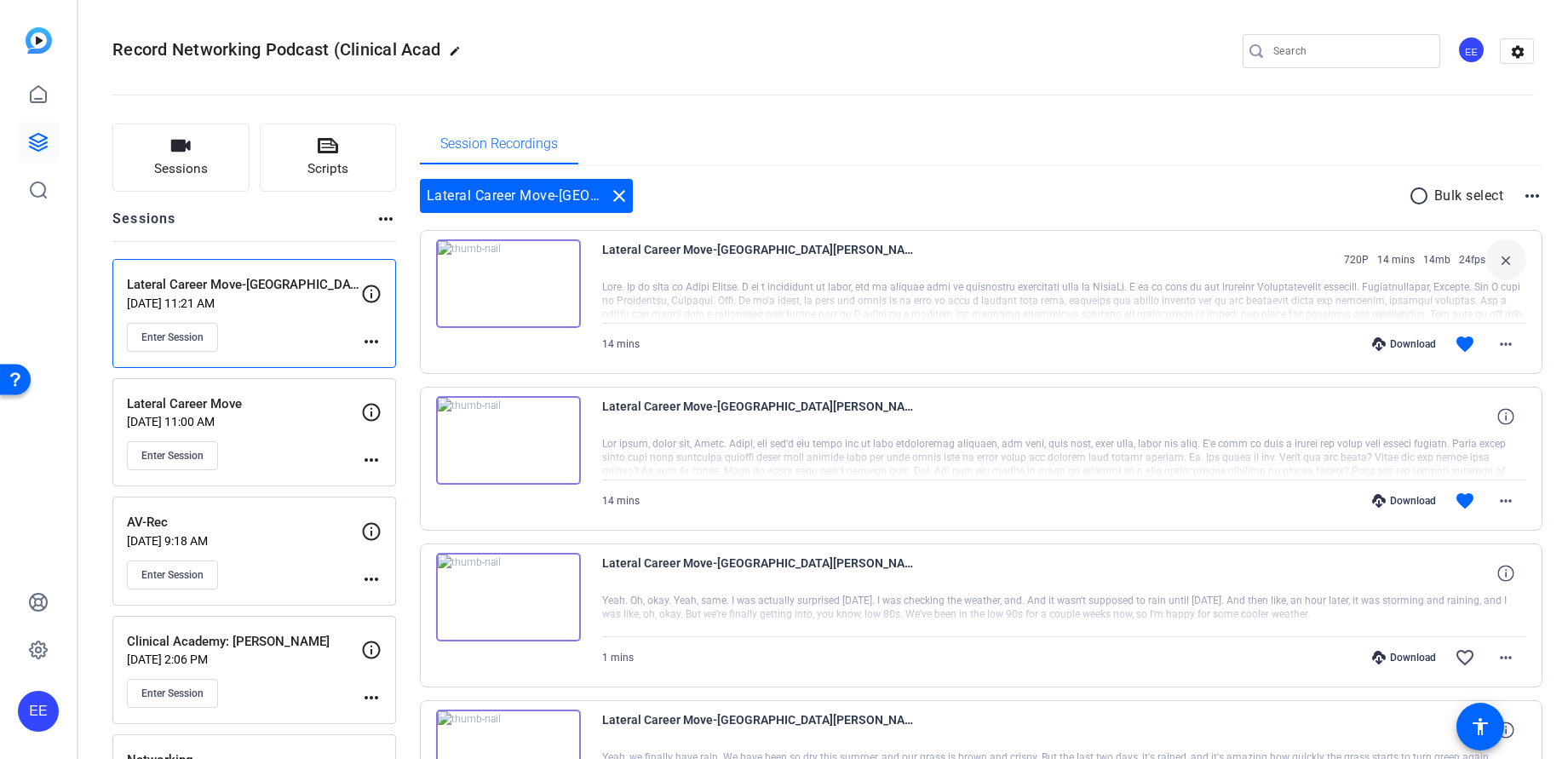
click at [801, 57] on input "Search" at bounding box center [1350, 51] width 153 height 20
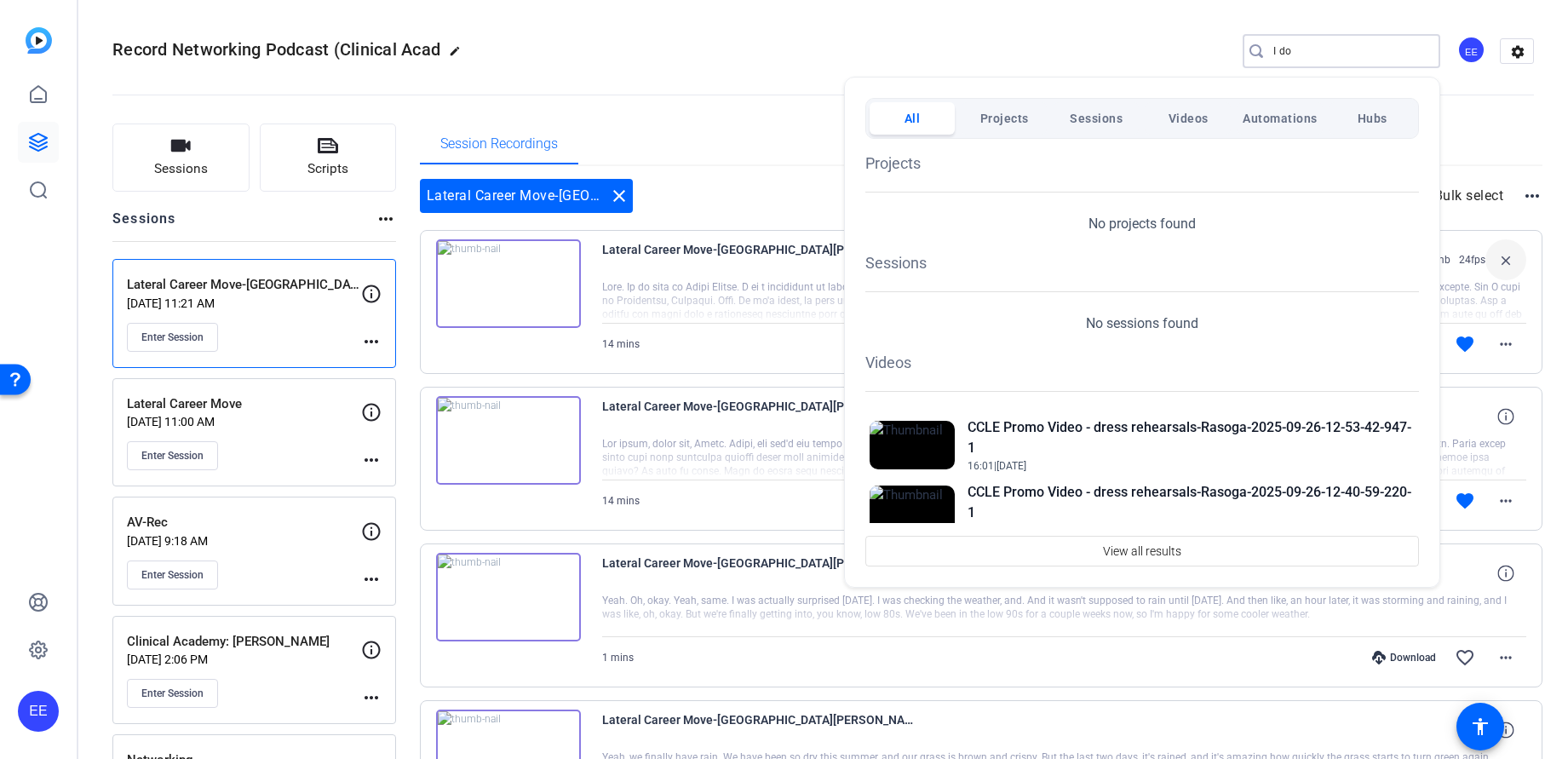
type input "I do"
click at [801, 37] on div at bounding box center [784, 380] width 1568 height 759
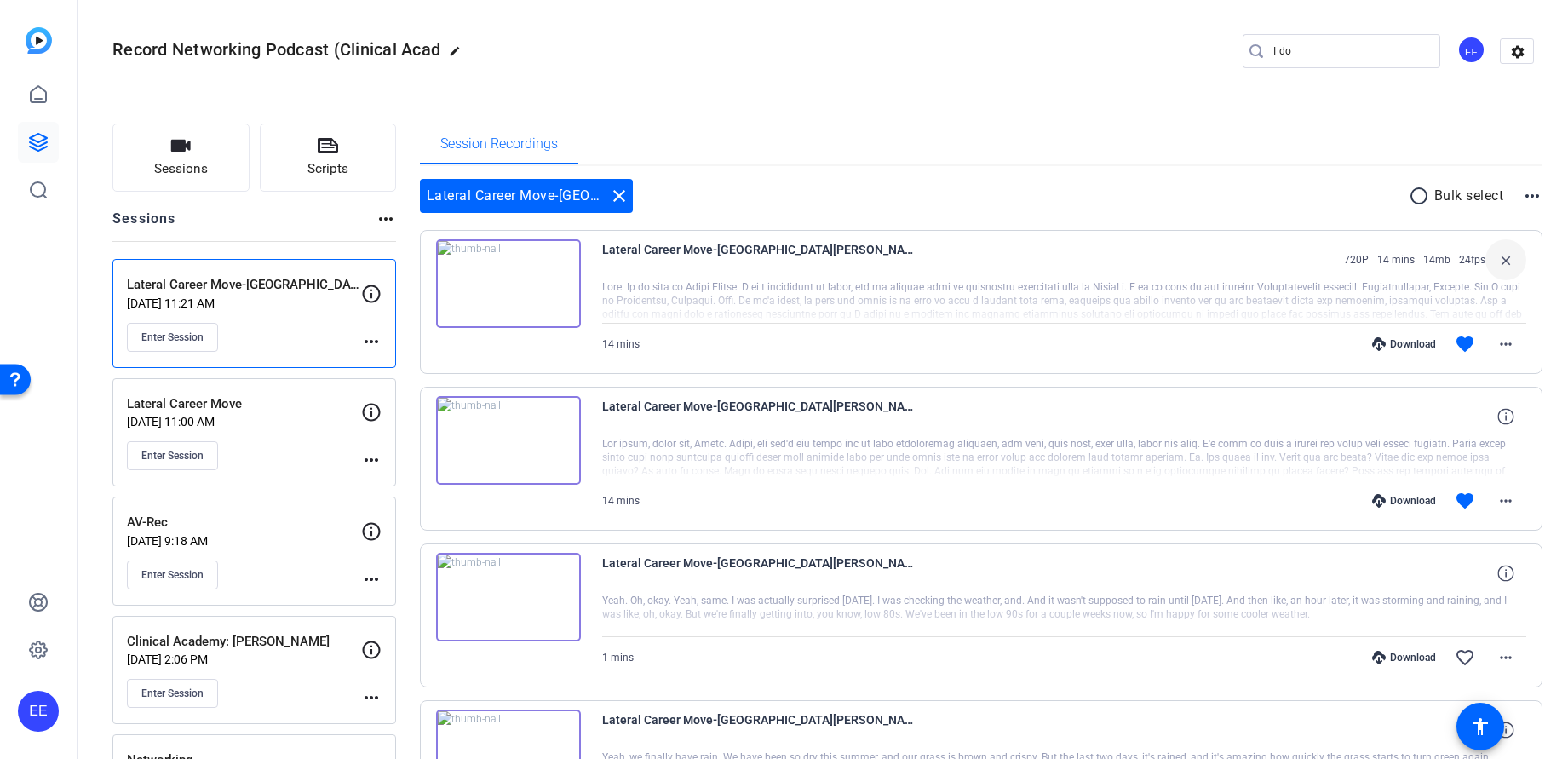
click at [512, 288] on img at bounding box center [509, 283] width 145 height 89
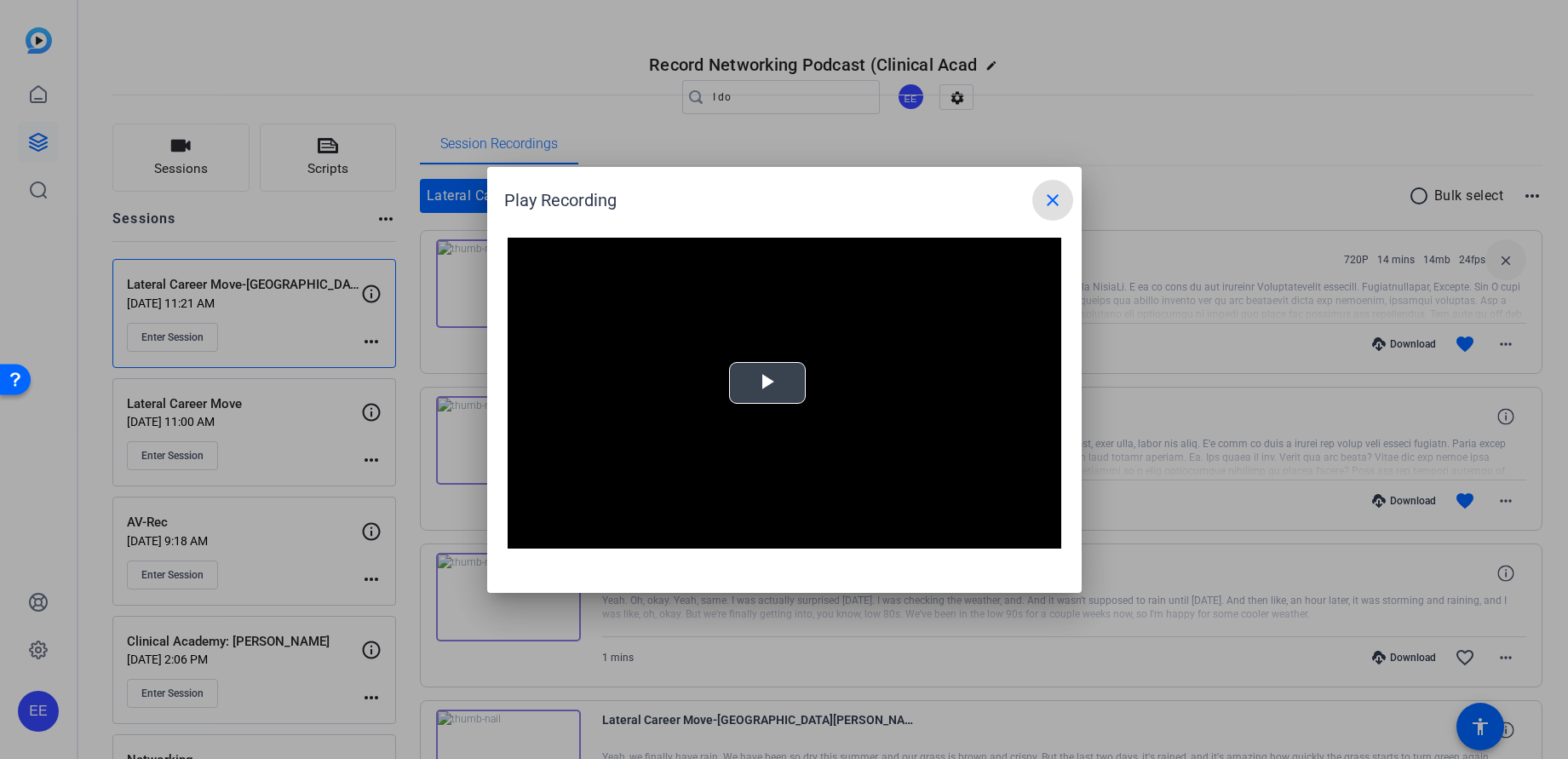
click at [778, 383] on video "Video Player" at bounding box center [784, 393] width 554 height 312
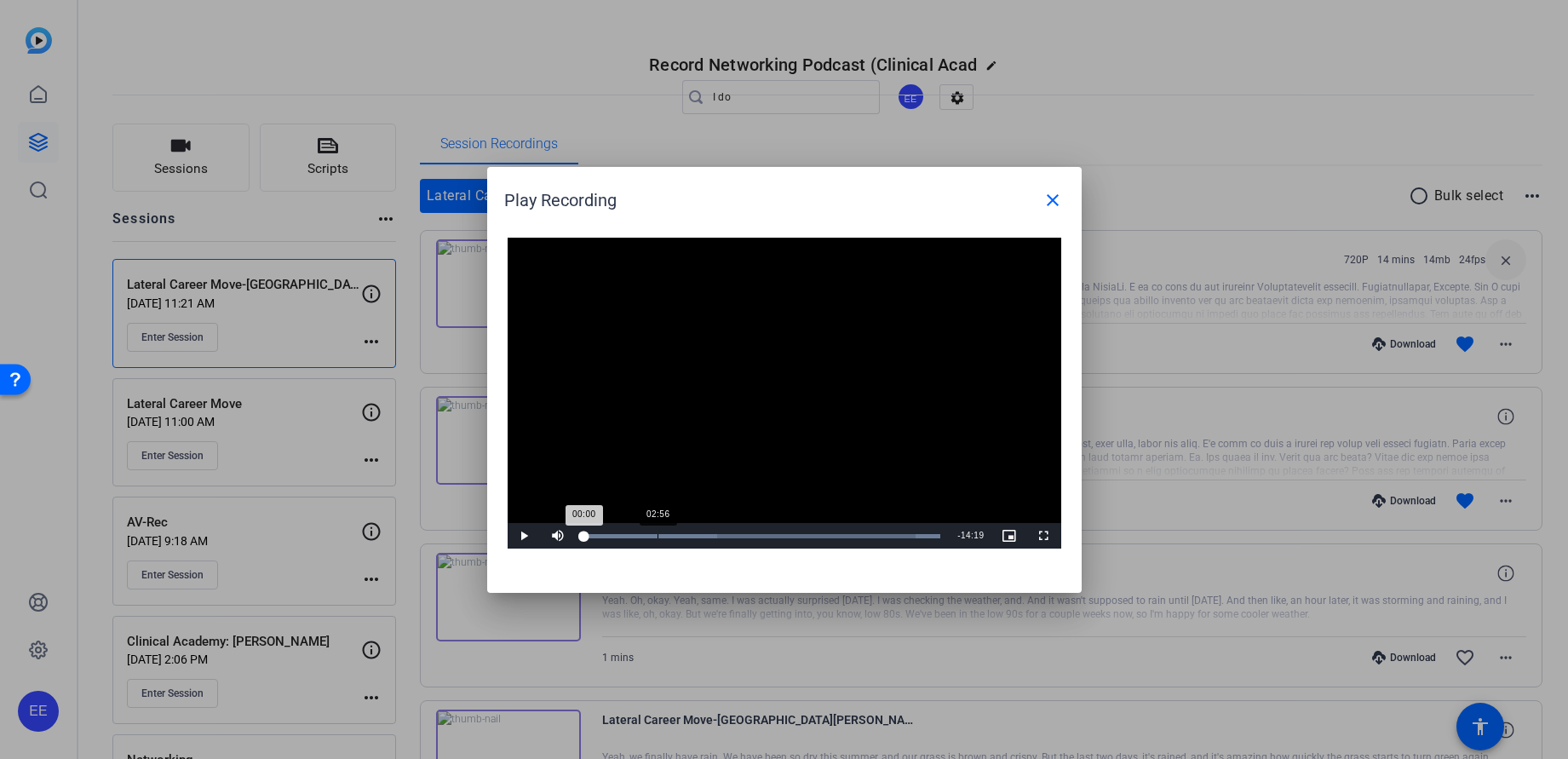
click at [658, 536] on div "Loaded : 100.00% 02:56 00:00" at bounding box center [763, 536] width 356 height 4
click at [525, 536] on span "Video Player" at bounding box center [525, 536] width 34 height 0
click at [801, 205] on mat-icon "close" at bounding box center [1052, 199] width 20 height 20
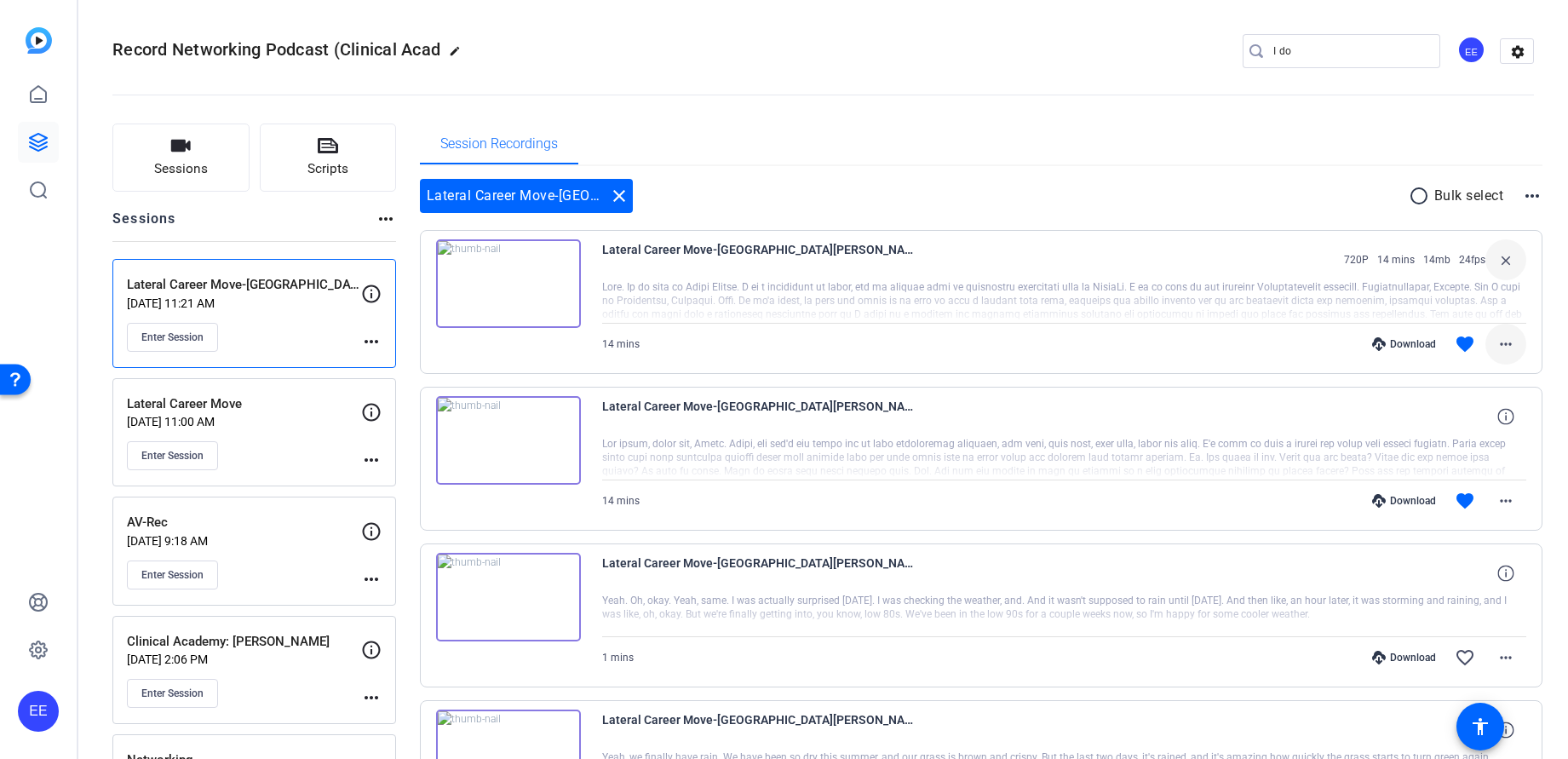
click at [801, 349] on mat-icon "more_horiz" at bounding box center [1505, 343] width 20 height 20
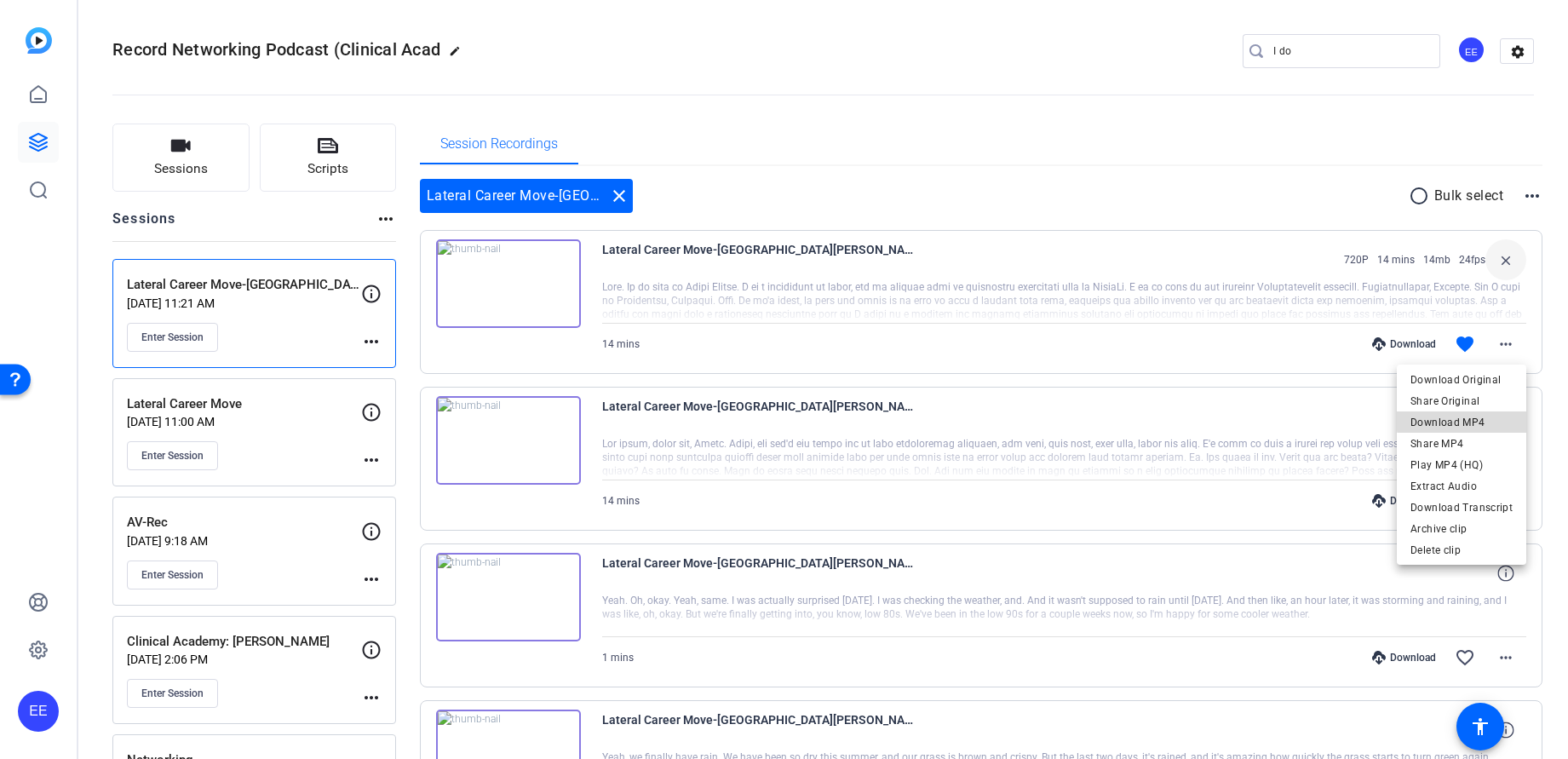
click at [801, 421] on span "Download MP4" at bounding box center [1461, 422] width 102 height 20
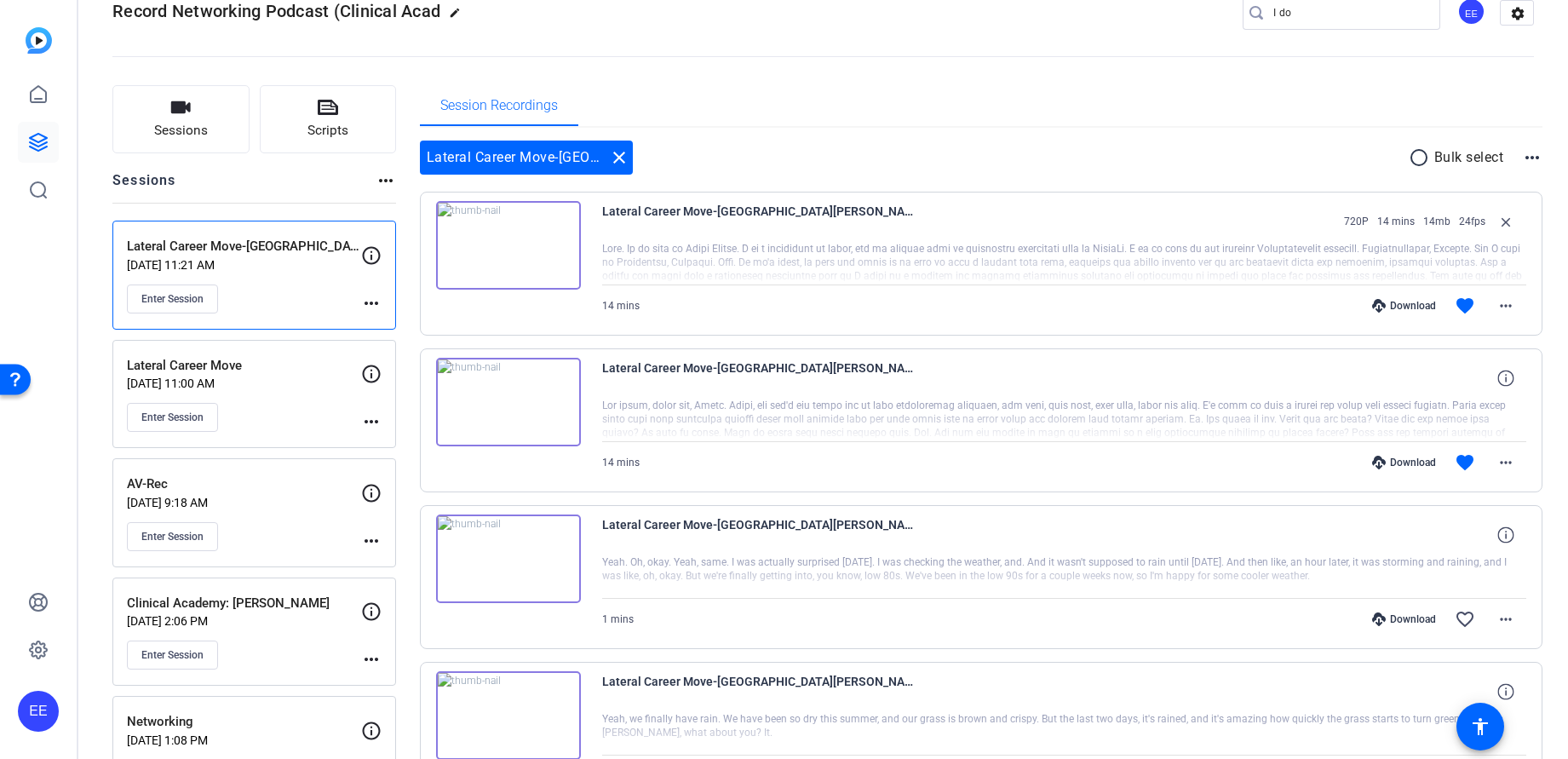
scroll to position [39, 0]
